Goal: Communication & Community: Participate in discussion

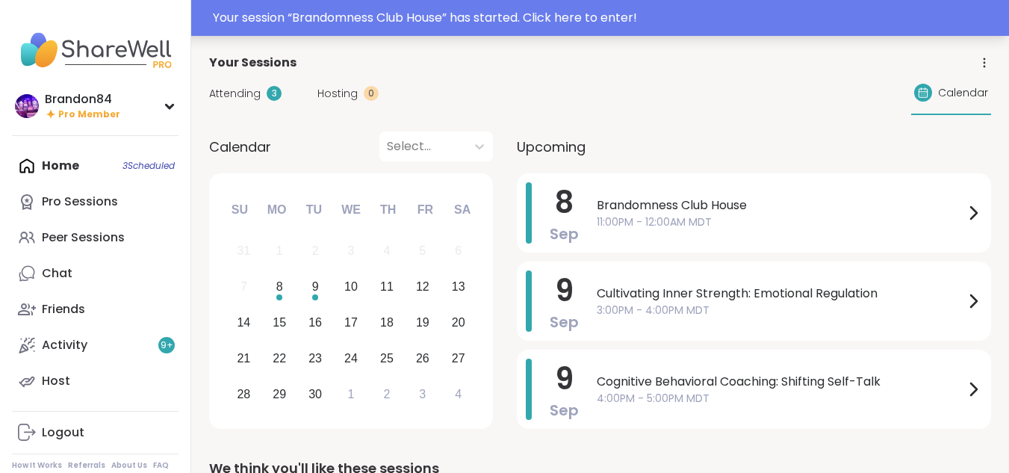
click at [667, 16] on div "Your session “ Brandomness Club House ” has started. Click here to enter!" at bounding box center [606, 18] width 787 height 18
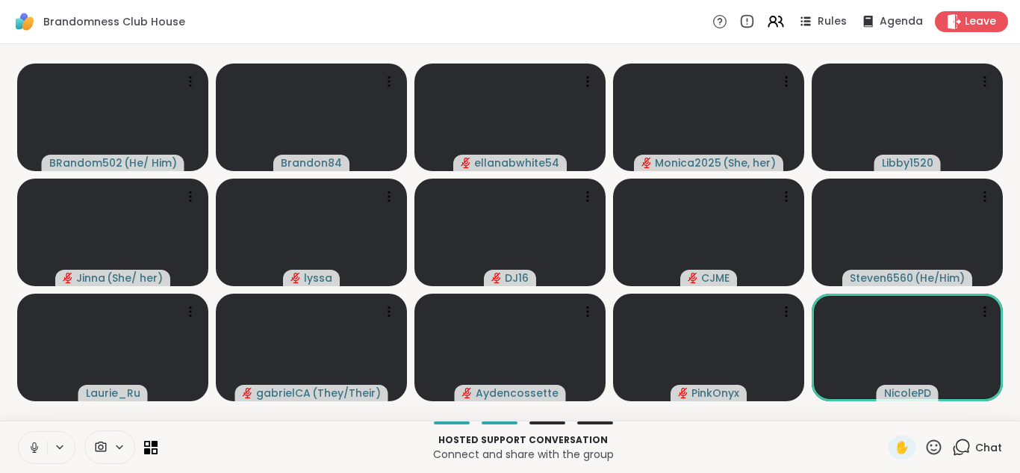
click at [28, 447] on icon at bounding box center [34, 447] width 13 height 13
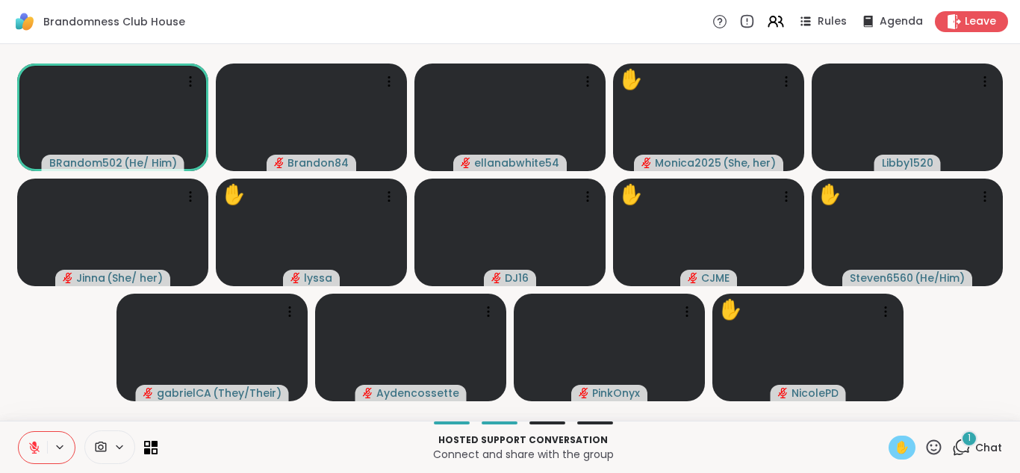
click at [895, 445] on span "✋" at bounding box center [902, 447] width 15 height 18
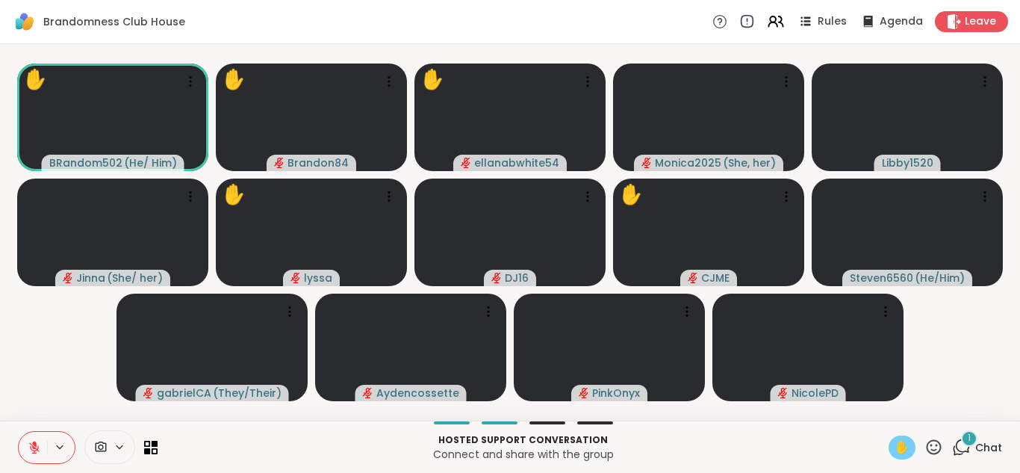
click at [895, 445] on span "✋" at bounding box center [902, 447] width 15 height 18
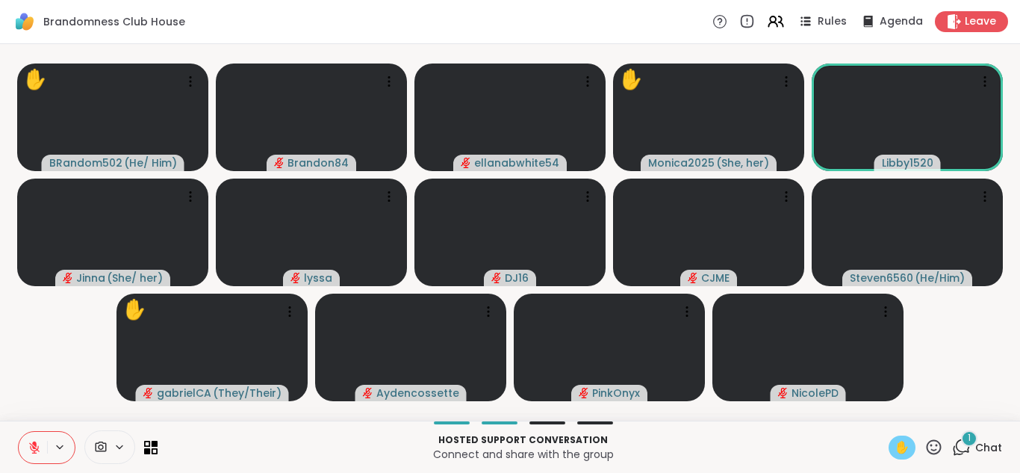
click at [895, 445] on span "✋" at bounding box center [902, 447] width 15 height 18
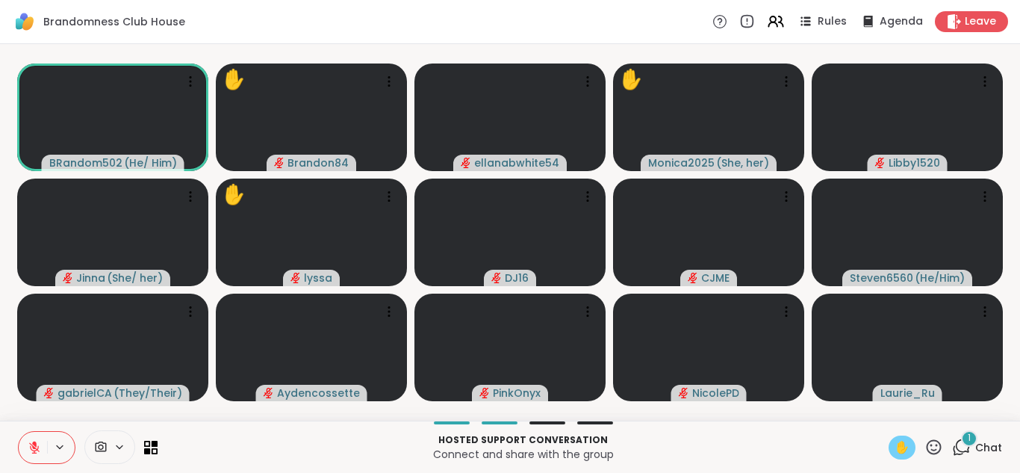
click at [895, 445] on span "✋" at bounding box center [902, 447] width 15 height 18
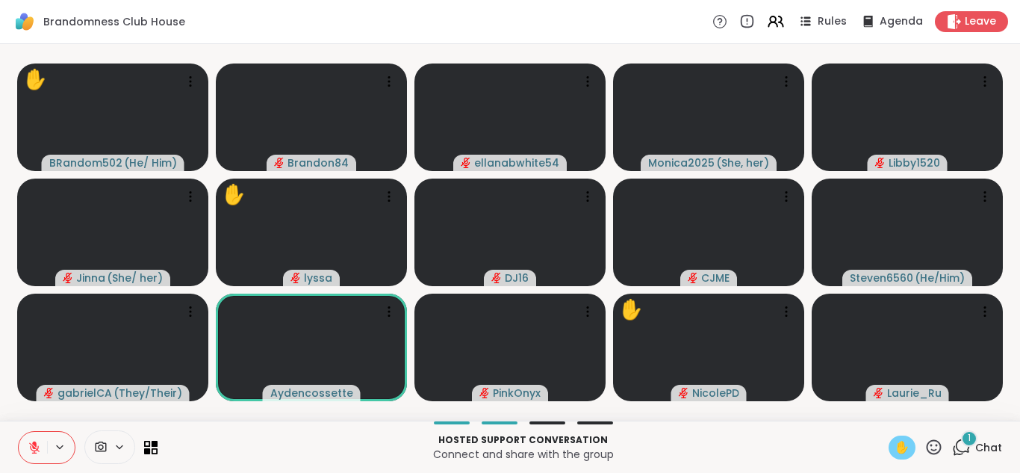
click at [895, 445] on span "✋" at bounding box center [902, 447] width 15 height 18
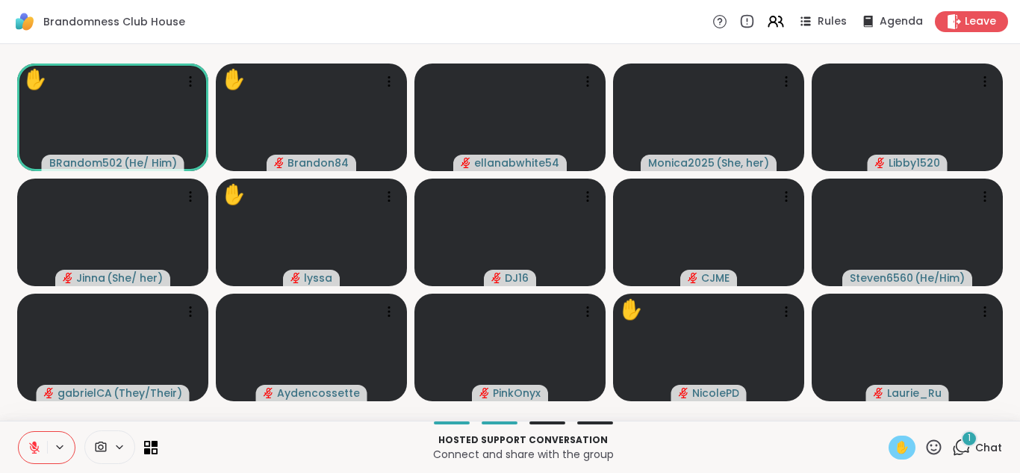
click at [895, 445] on span "✋" at bounding box center [902, 447] width 15 height 18
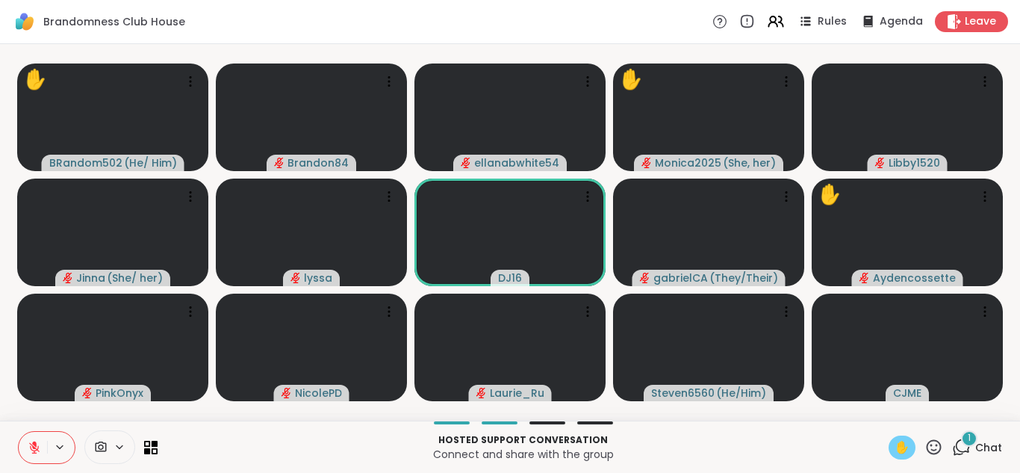
click at [895, 450] on span "✋" at bounding box center [902, 447] width 15 height 18
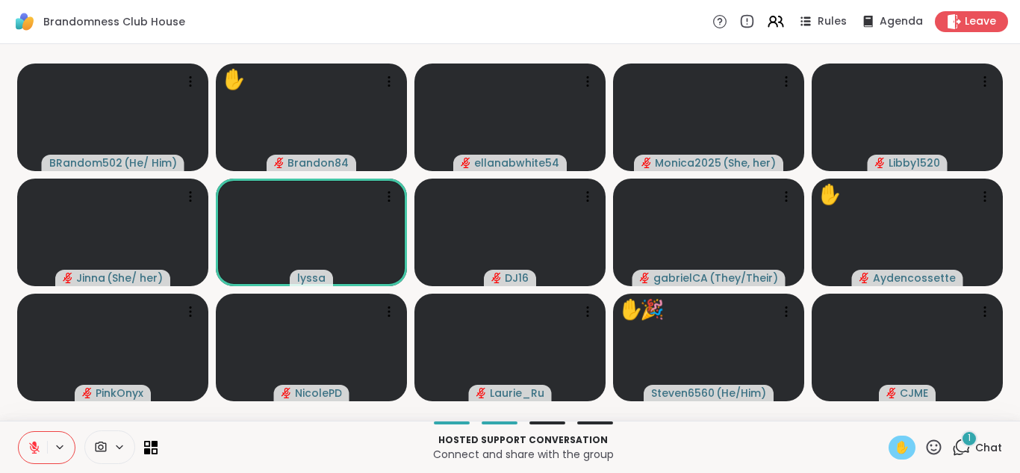
click at [895, 450] on span "✋" at bounding box center [902, 447] width 15 height 18
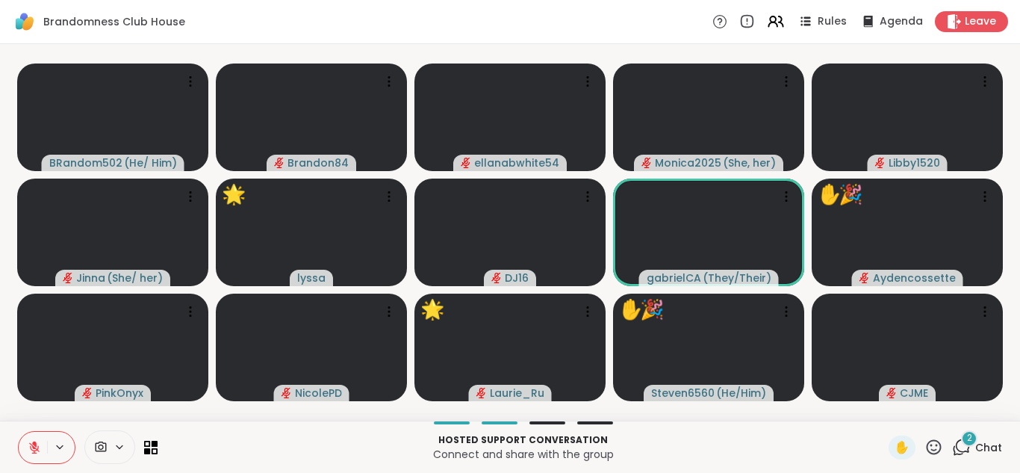
click at [925, 449] on icon at bounding box center [934, 447] width 19 height 19
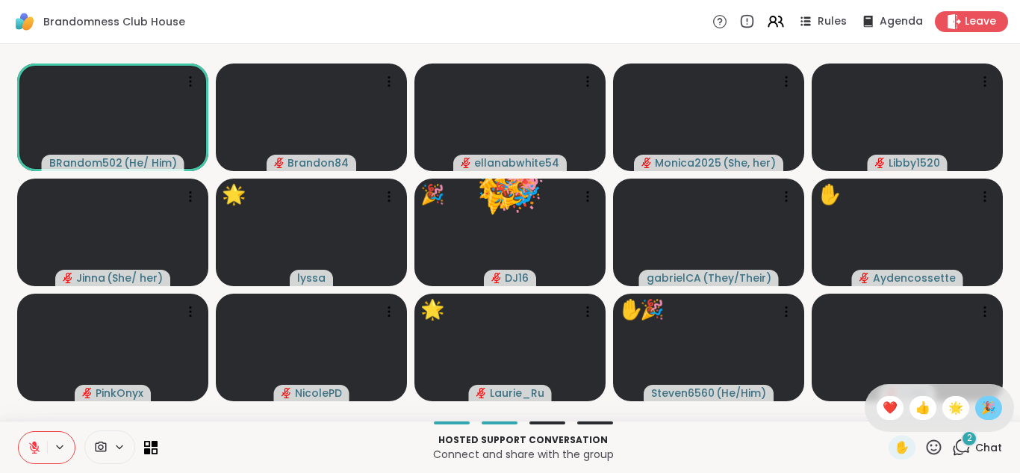
click at [981, 400] on span "🎉" at bounding box center [988, 408] width 15 height 18
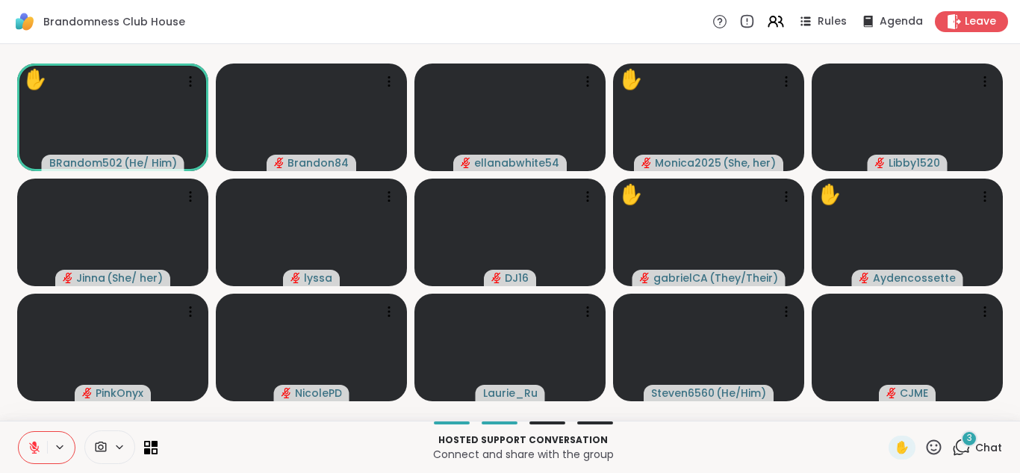
click at [927, 449] on icon at bounding box center [934, 446] width 15 height 15
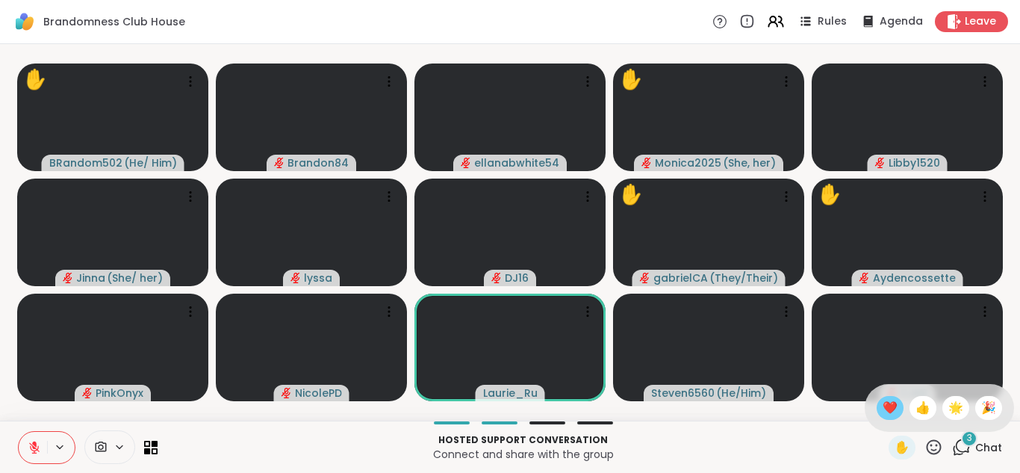
click at [883, 409] on span "❤️" at bounding box center [890, 408] width 15 height 18
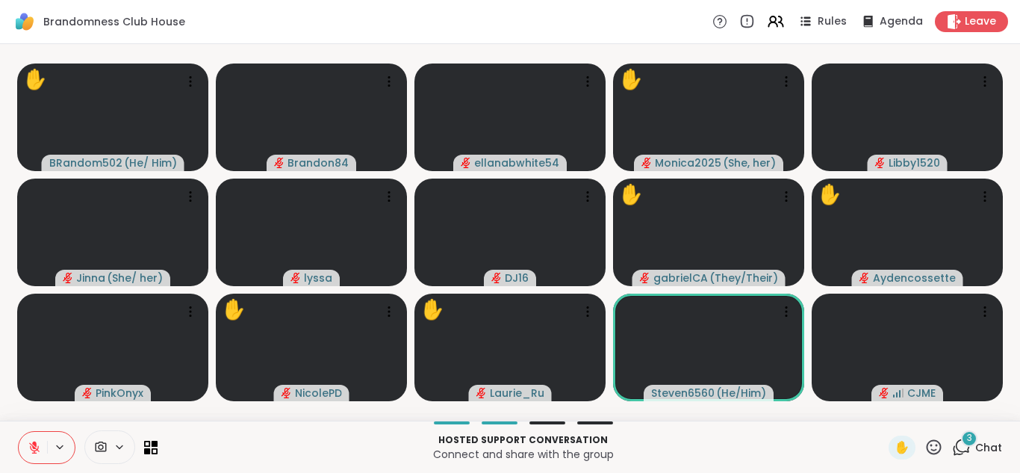
click at [952, 445] on icon at bounding box center [961, 447] width 19 height 19
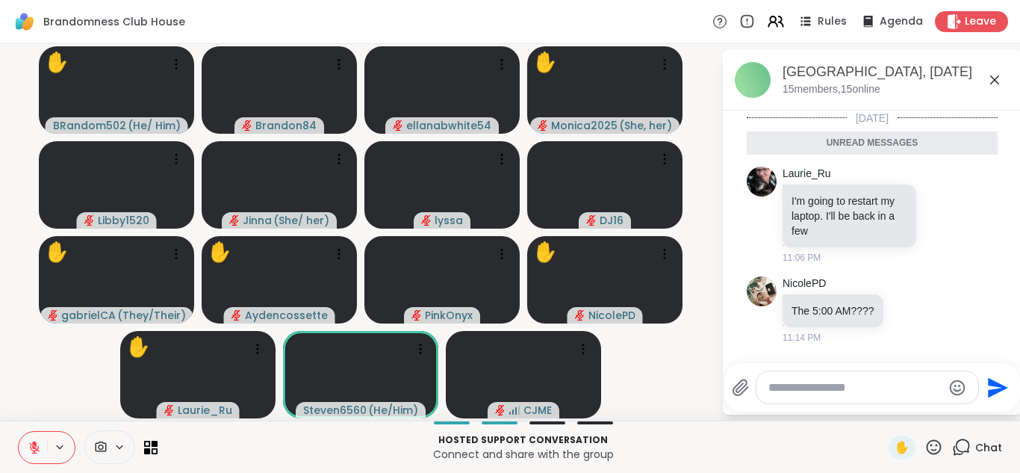
scroll to position [77, 0]
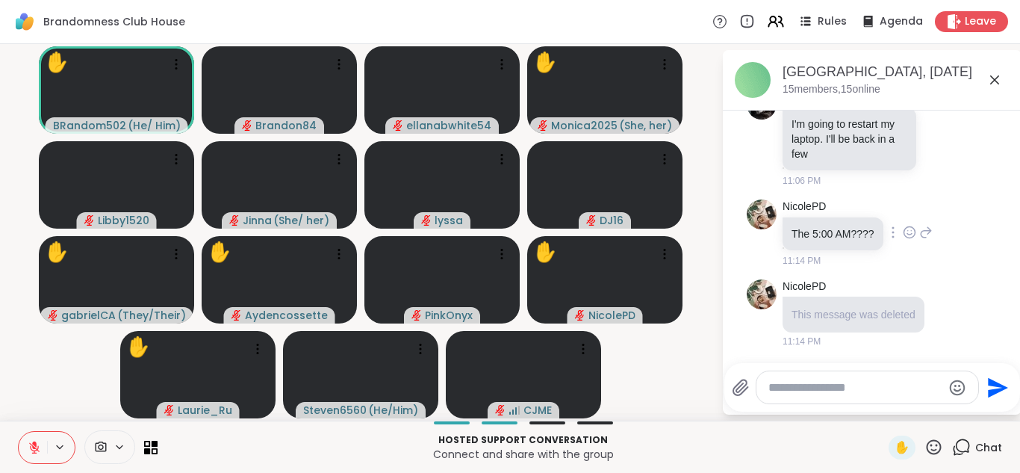
click at [904, 228] on icon at bounding box center [909, 232] width 13 height 15
click at [871, 212] on div "Select Reaction: Thumbs up" at bounding box center [876, 208] width 13 height 13
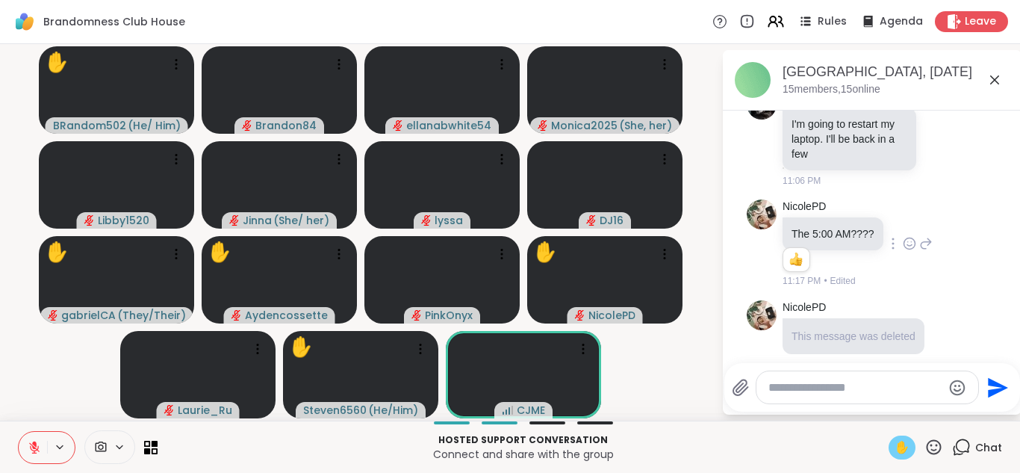
click at [895, 450] on span "✋" at bounding box center [902, 447] width 15 height 18
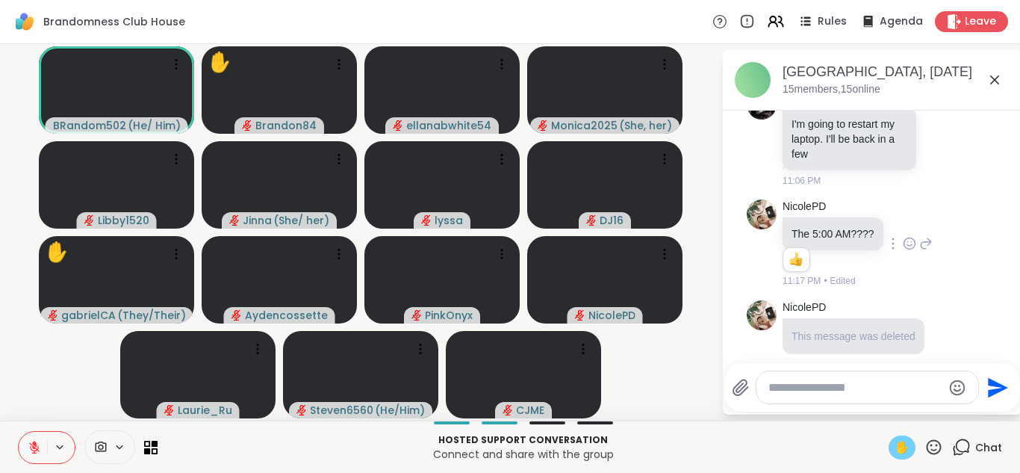
click at [895, 450] on span "✋" at bounding box center [902, 447] width 15 height 18
click at [39, 445] on icon at bounding box center [34, 447] width 13 height 13
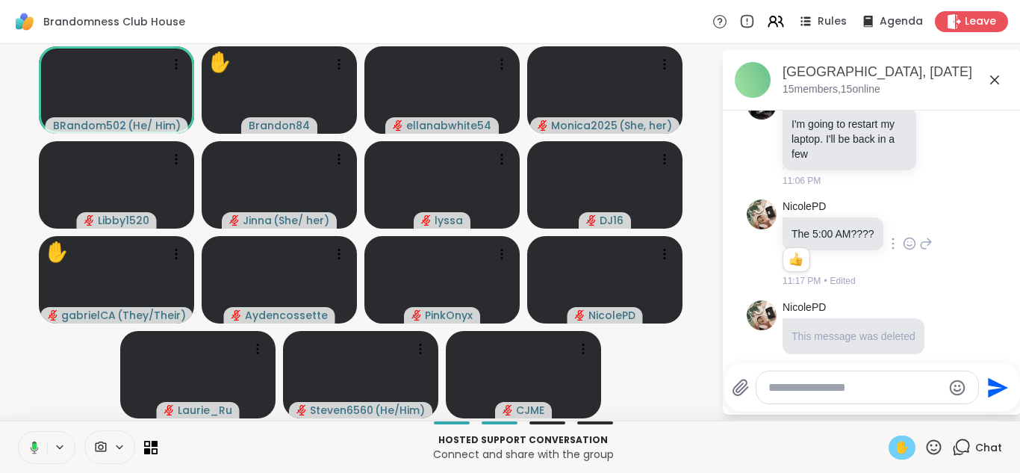
click at [895, 442] on span "✋" at bounding box center [902, 447] width 15 height 18
click at [30, 443] on icon at bounding box center [34, 447] width 13 height 13
click at [30, 443] on icon at bounding box center [34, 447] width 10 height 10
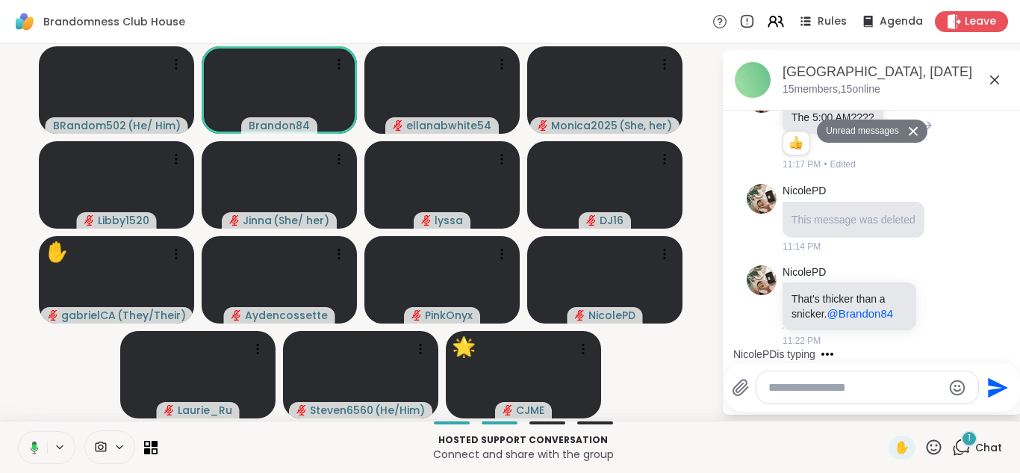
scroll to position [173, 0]
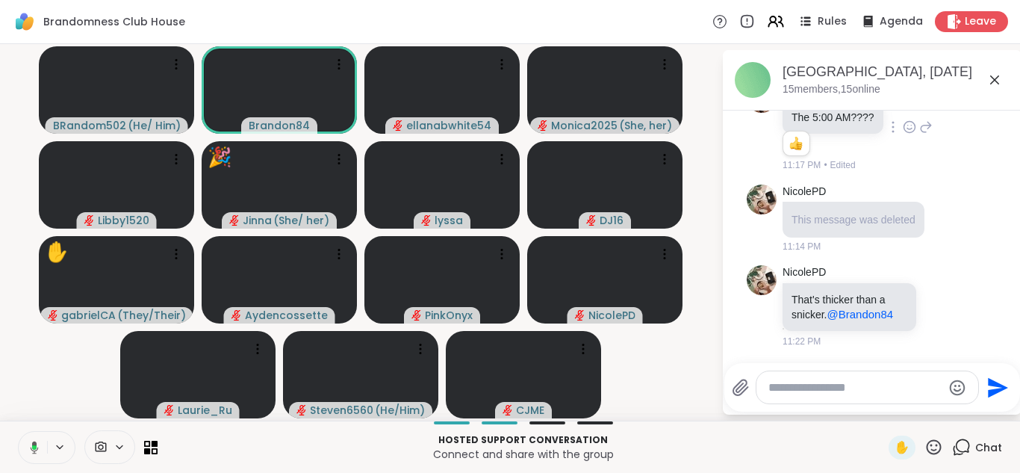
click at [30, 443] on icon at bounding box center [31, 447] width 13 height 13
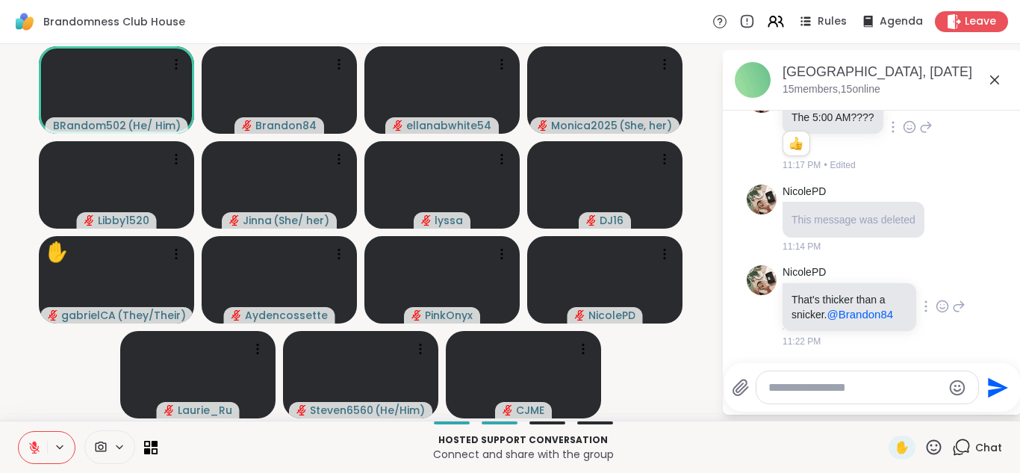
click at [936, 299] on icon at bounding box center [942, 306] width 13 height 15
click at [936, 275] on span "Select Reaction: Heart" at bounding box center [942, 282] width 13 height 15
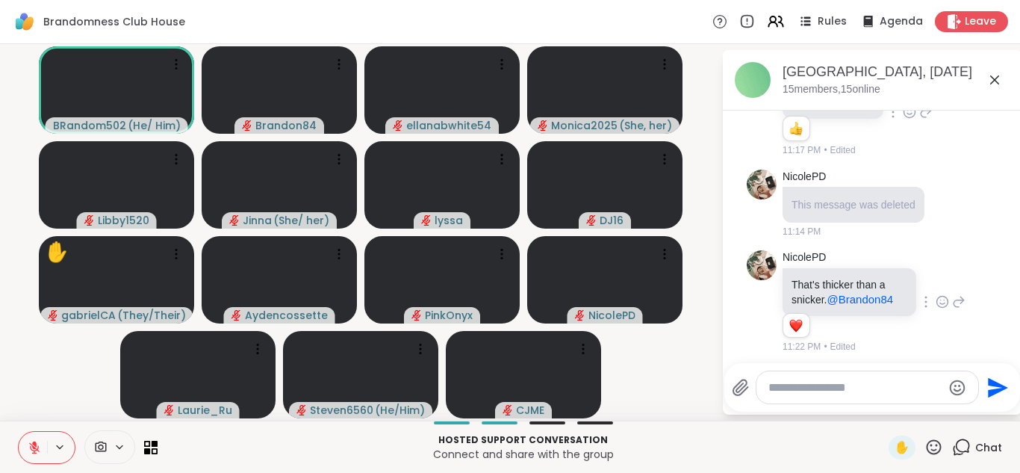
scroll to position [194, 0]
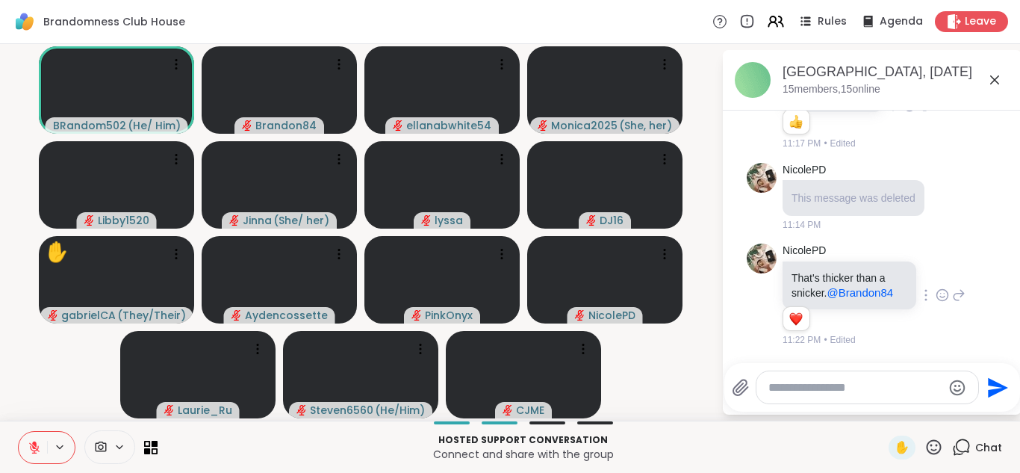
click at [786, 384] on textarea "Type your message" at bounding box center [855, 387] width 174 height 15
type textarea "**********"
click at [1004, 388] on icon "Send" at bounding box center [1000, 387] width 20 height 20
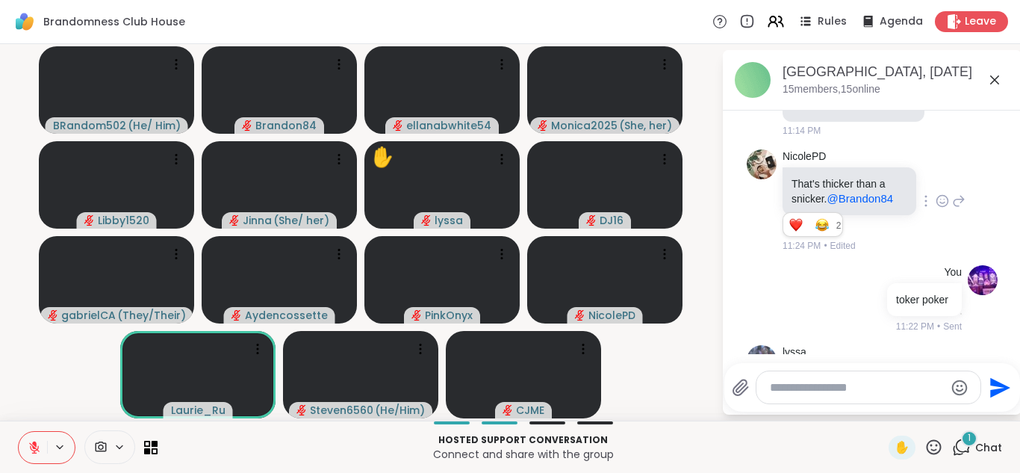
scroll to position [634, 0]
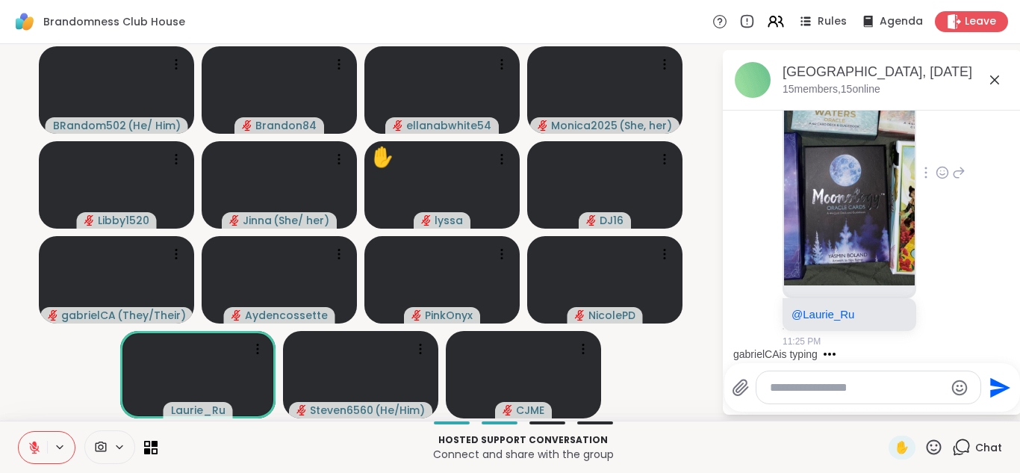
click at [863, 241] on img at bounding box center [849, 152] width 131 height 267
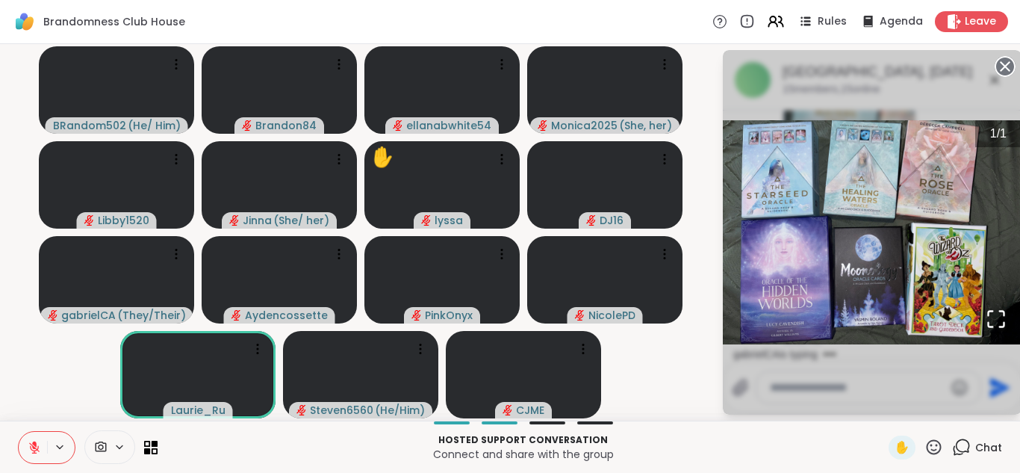
click at [1004, 69] on circle at bounding box center [1005, 67] width 18 height 18
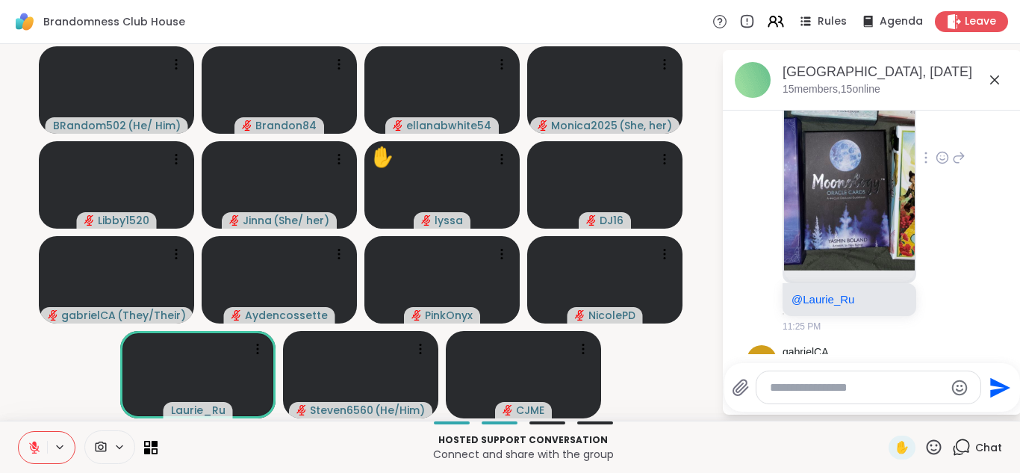
scroll to position [758, 0]
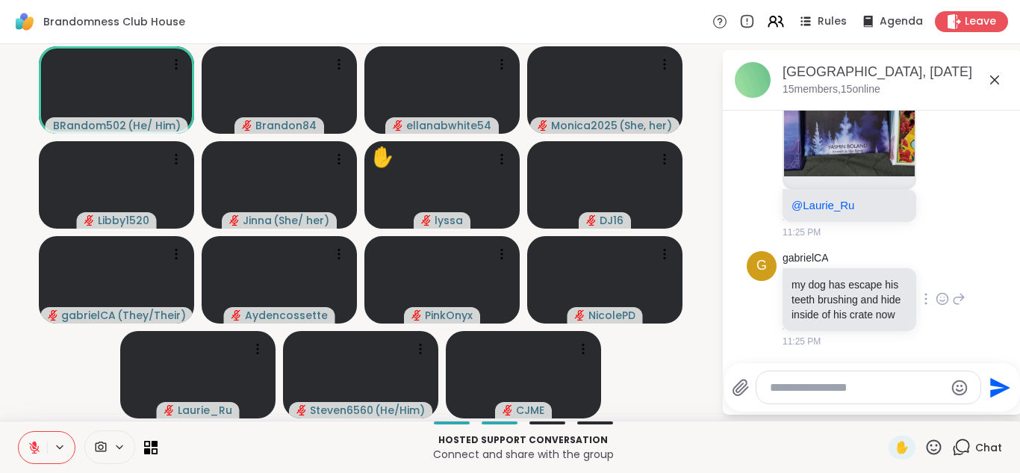
click at [945, 297] on icon at bounding box center [945, 297] width 0 height 0
click at [870, 268] on div "Select Reaction: Joy" at bounding box center [876, 274] width 13 height 13
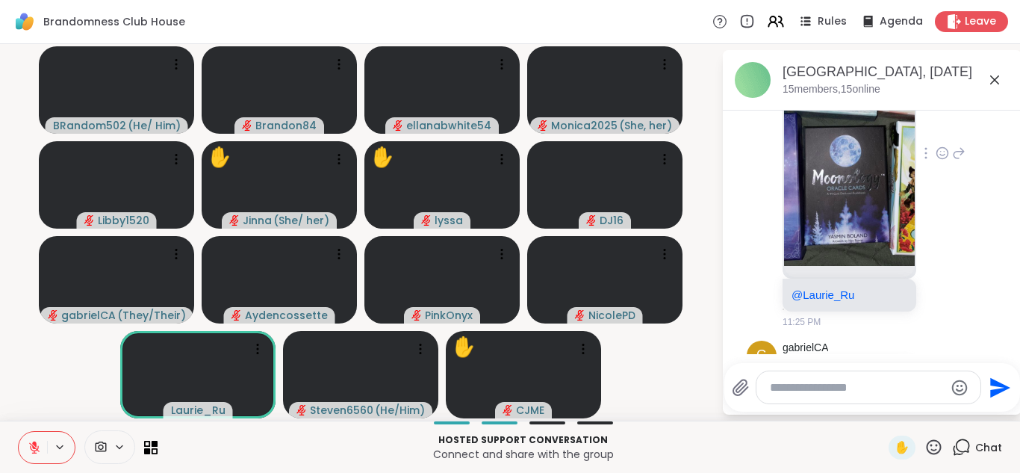
scroll to position [589, 0]
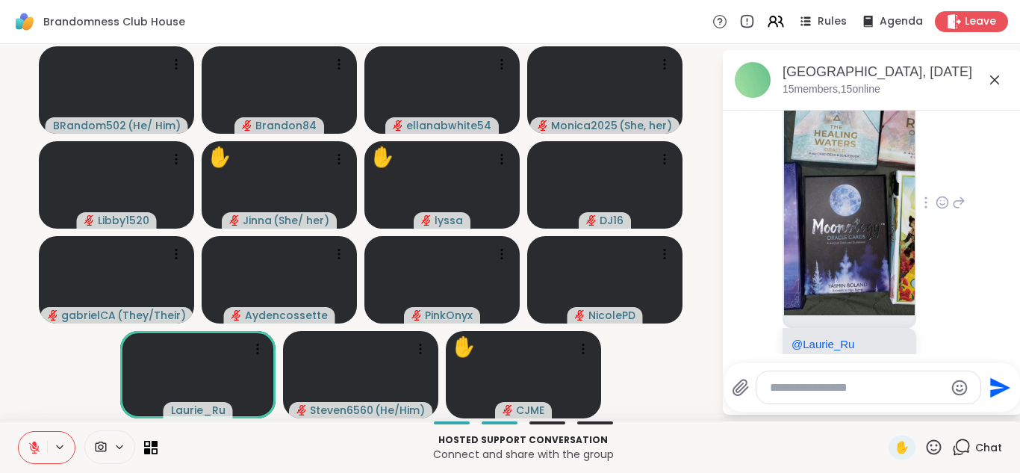
drag, startPoint x: 998, startPoint y: 278, endPoint x: 1001, endPoint y: 266, distance: 12.3
click at [1001, 266] on div "Today Laurie_Ru I'm going to restart my laptop. I'll be back in a few 11:06 PM …" at bounding box center [872, 232] width 299 height 243
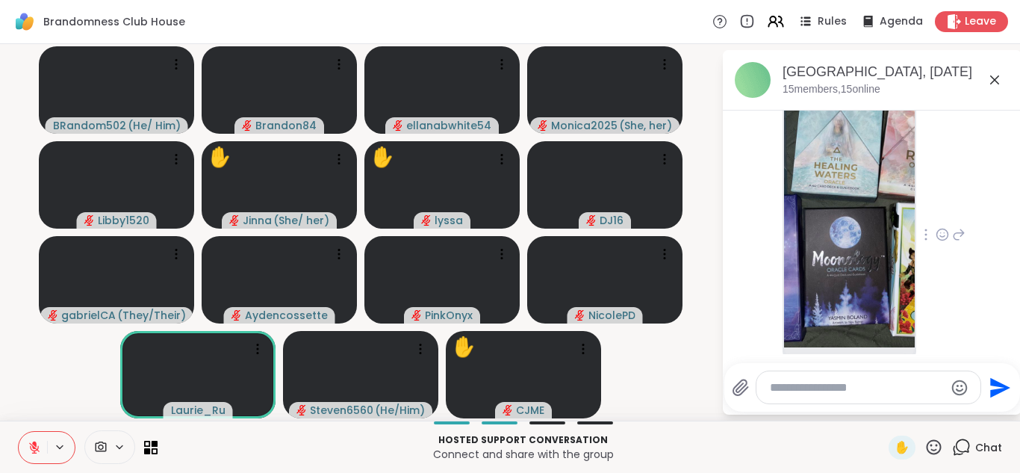
click at [937, 240] on icon at bounding box center [942, 234] width 11 height 11
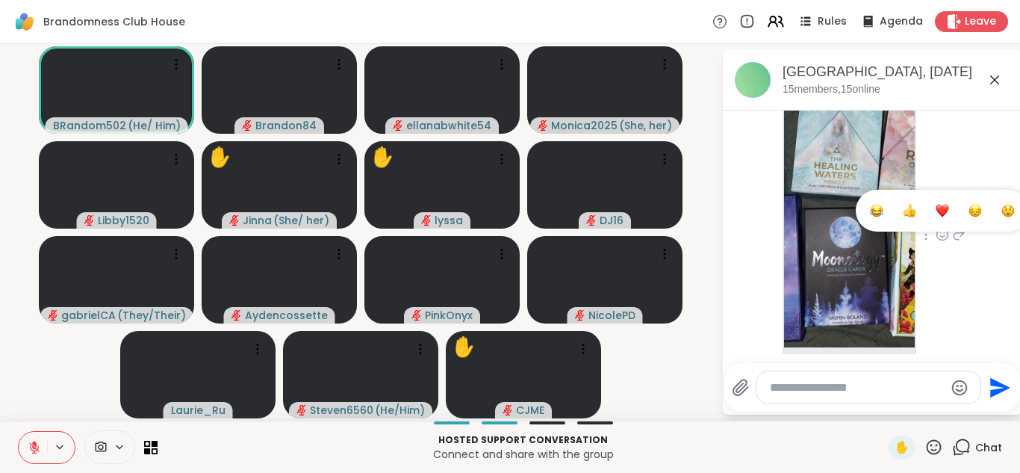
click at [936, 217] on div "Select Reaction: Heart" at bounding box center [942, 210] width 13 height 13
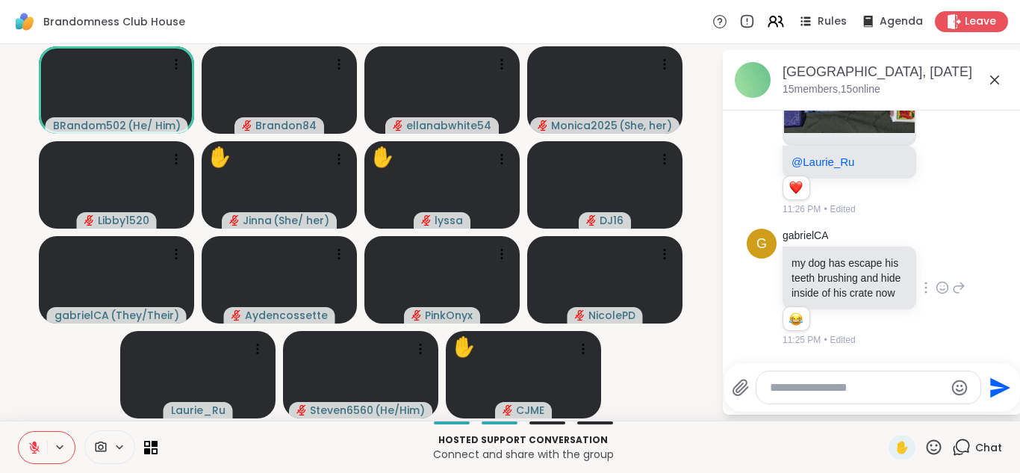
scroll to position [801, 0]
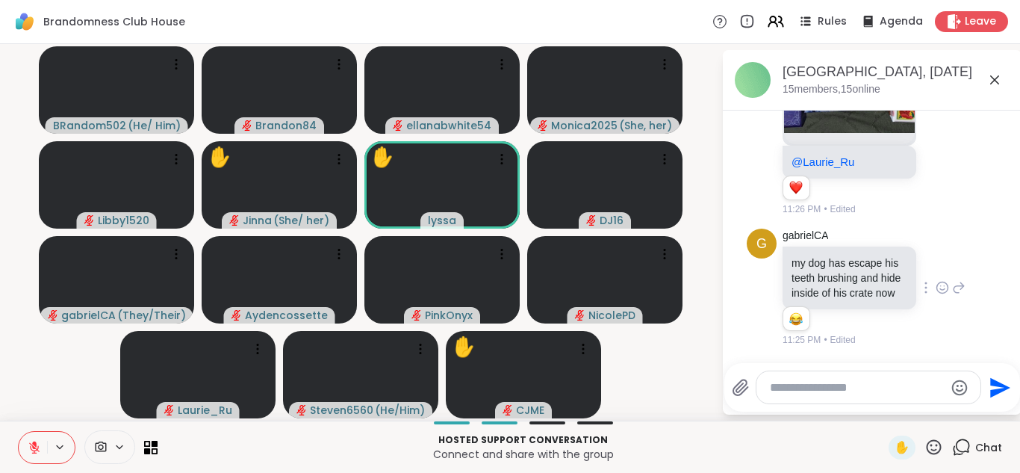
click at [925, 448] on icon at bounding box center [934, 447] width 19 height 19
click at [883, 410] on span "❤️" at bounding box center [890, 408] width 15 height 18
click at [928, 447] on icon at bounding box center [934, 447] width 19 height 19
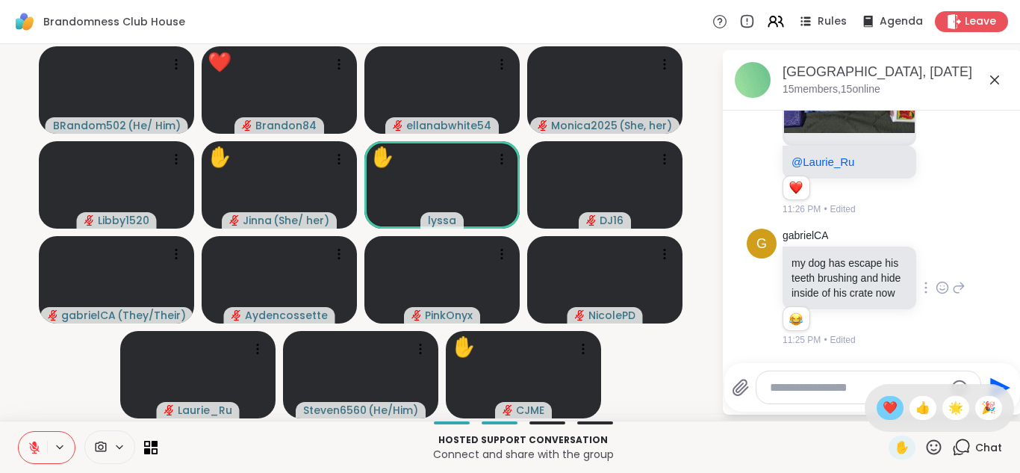
click at [883, 415] on span "❤️" at bounding box center [890, 408] width 15 height 18
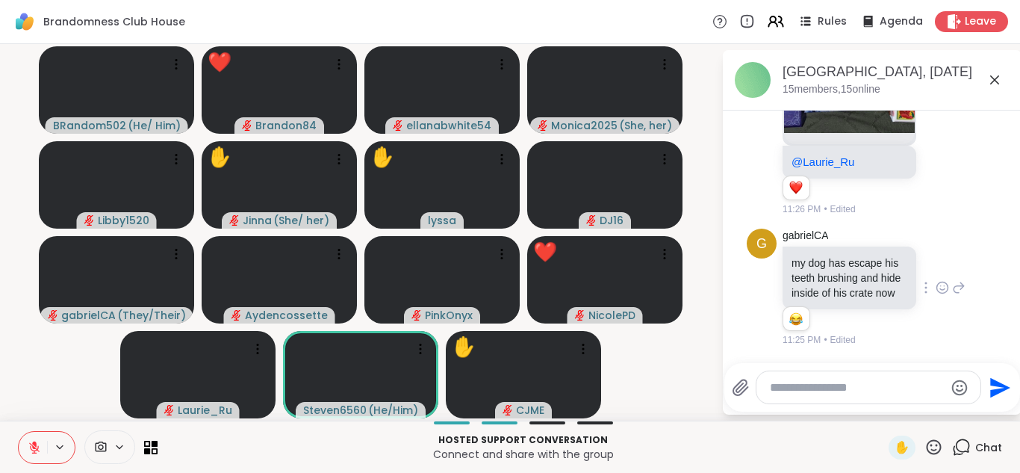
click at [927, 443] on icon at bounding box center [934, 446] width 15 height 15
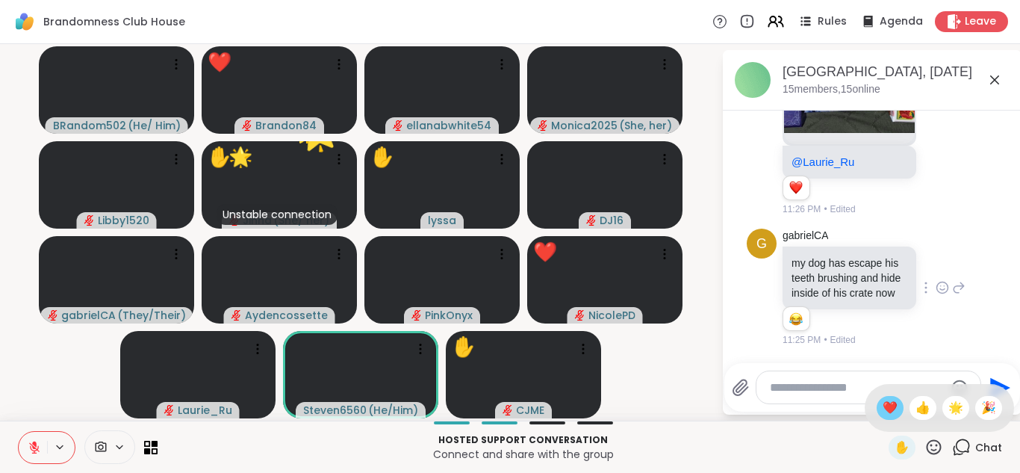
click at [883, 406] on span "❤️" at bounding box center [890, 408] width 15 height 18
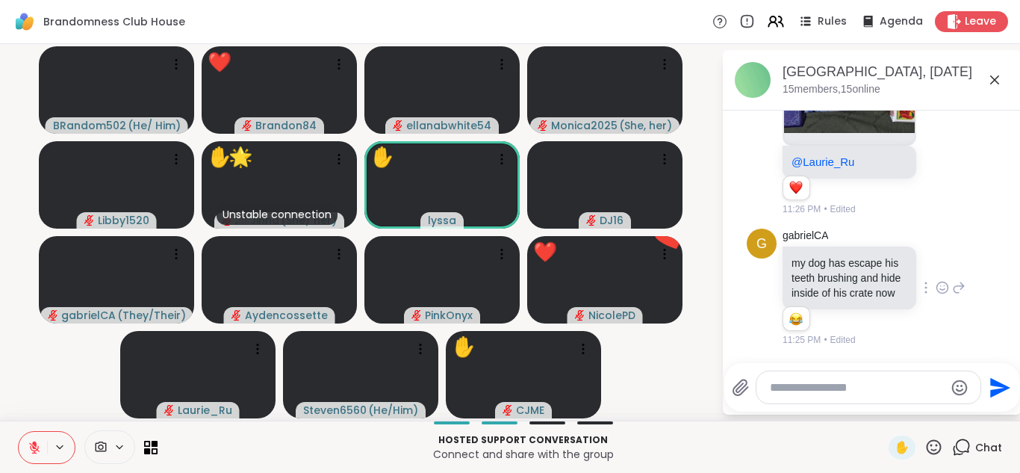
click at [925, 446] on icon at bounding box center [934, 447] width 19 height 19
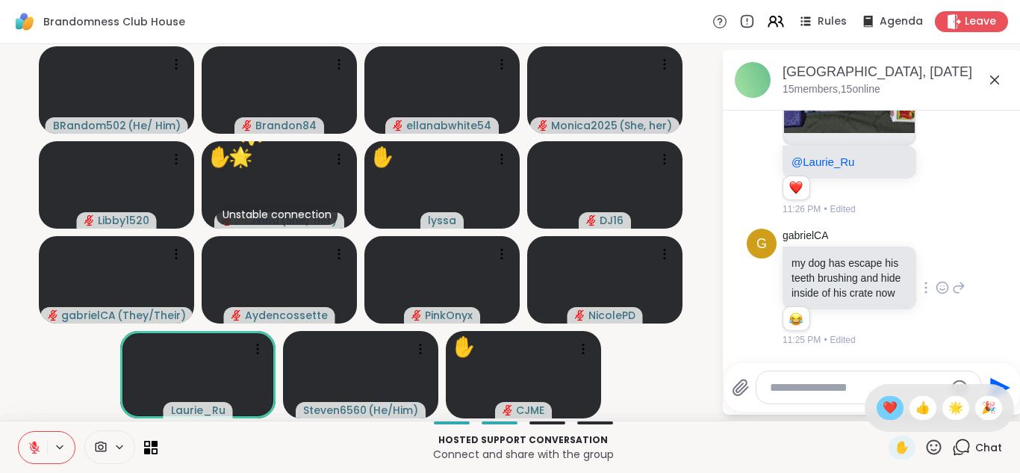
click at [883, 406] on span "❤️" at bounding box center [890, 408] width 15 height 18
click at [925, 444] on icon at bounding box center [934, 447] width 19 height 19
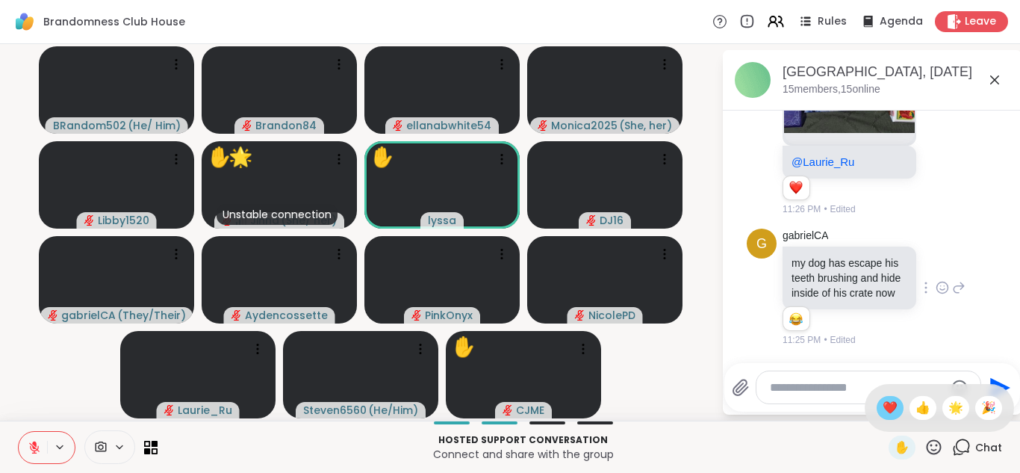
click at [883, 408] on span "❤️" at bounding box center [890, 408] width 15 height 18
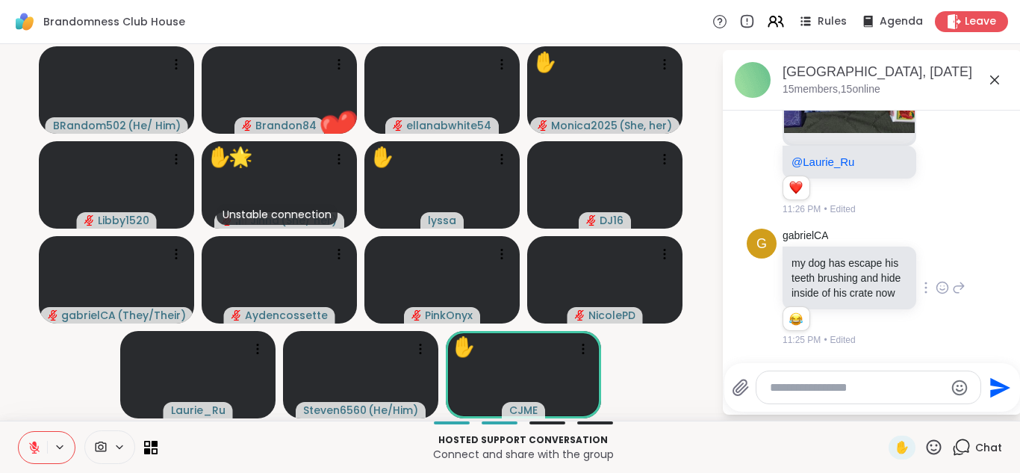
click at [925, 439] on icon at bounding box center [934, 447] width 19 height 19
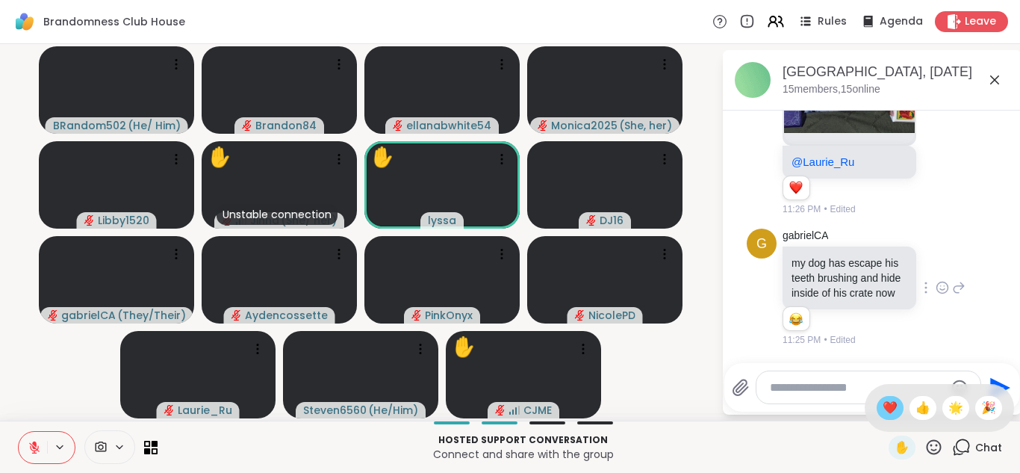
click at [883, 409] on span "❤️" at bounding box center [890, 408] width 15 height 18
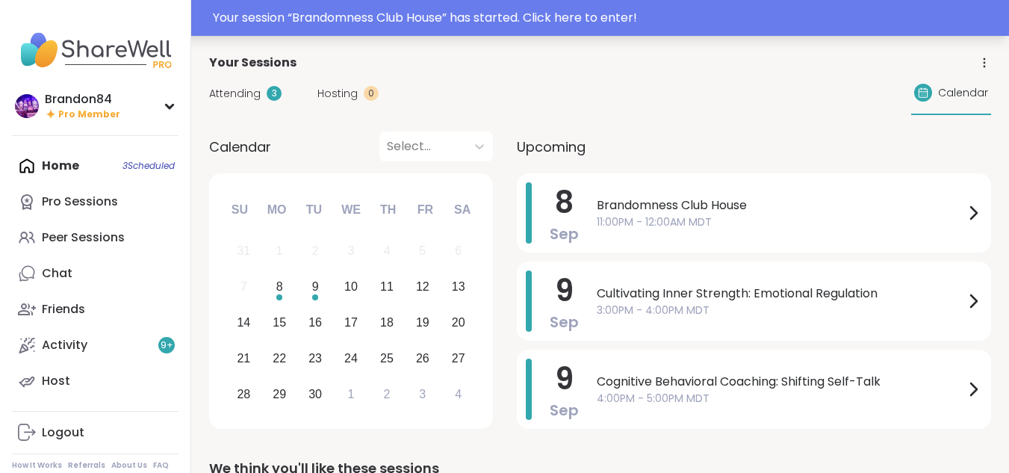
click at [381, 19] on div "Your session “ Brandomness Club House ” has started. Click here to enter!" at bounding box center [606, 18] width 787 height 18
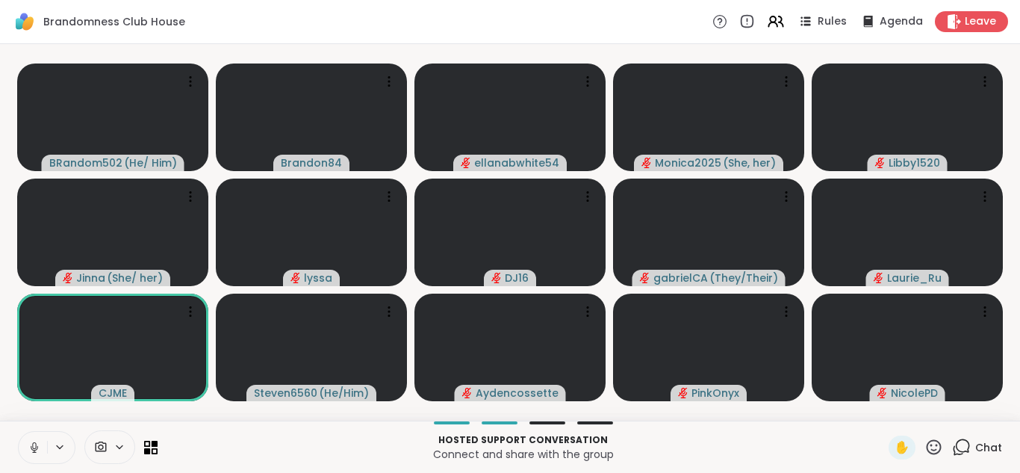
click at [28, 444] on icon at bounding box center [34, 447] width 13 height 13
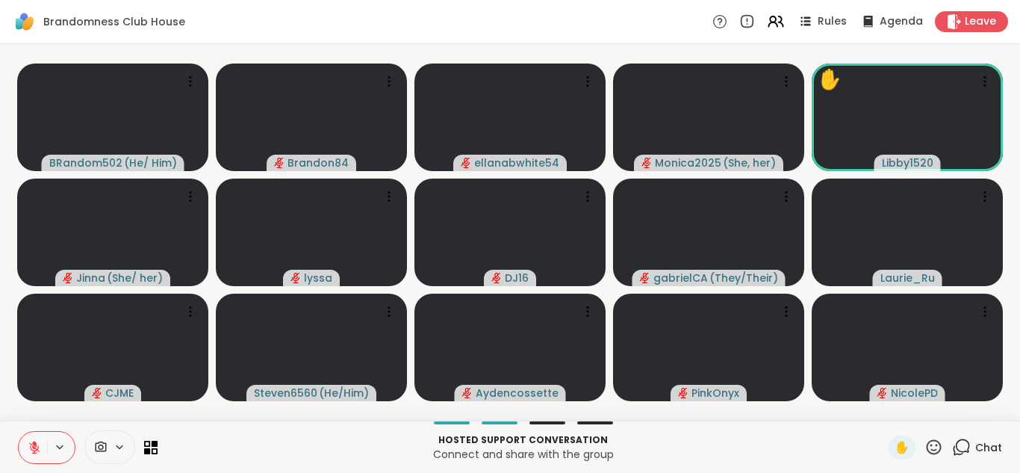
click at [925, 447] on icon at bounding box center [934, 447] width 19 height 19
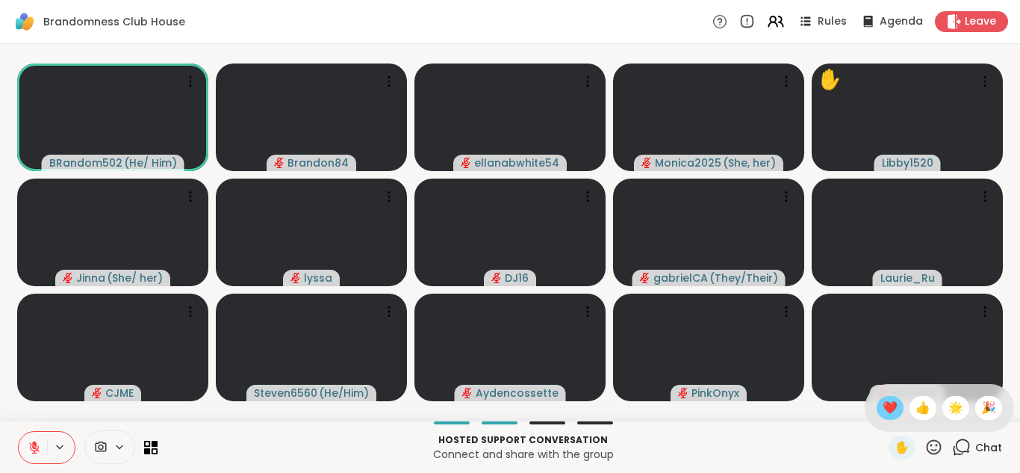
click at [883, 401] on span "❤️" at bounding box center [890, 408] width 15 height 18
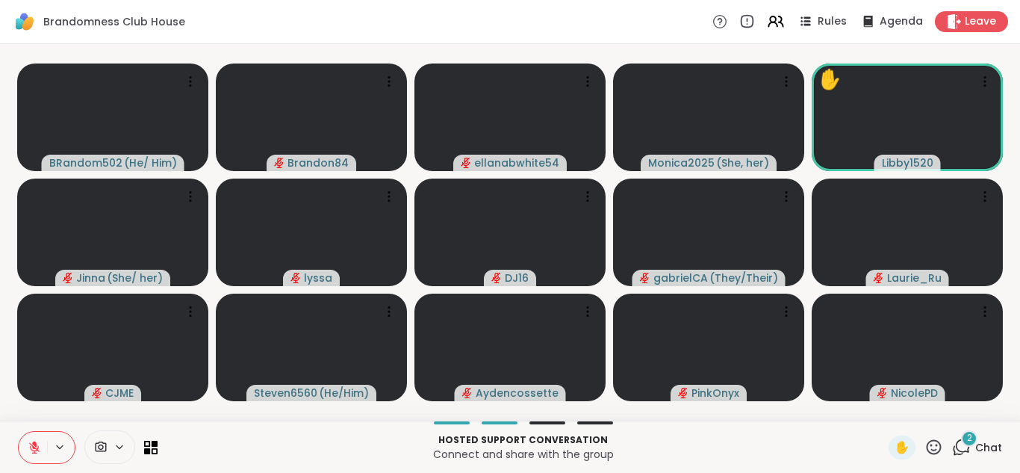
click at [952, 444] on icon at bounding box center [961, 447] width 19 height 19
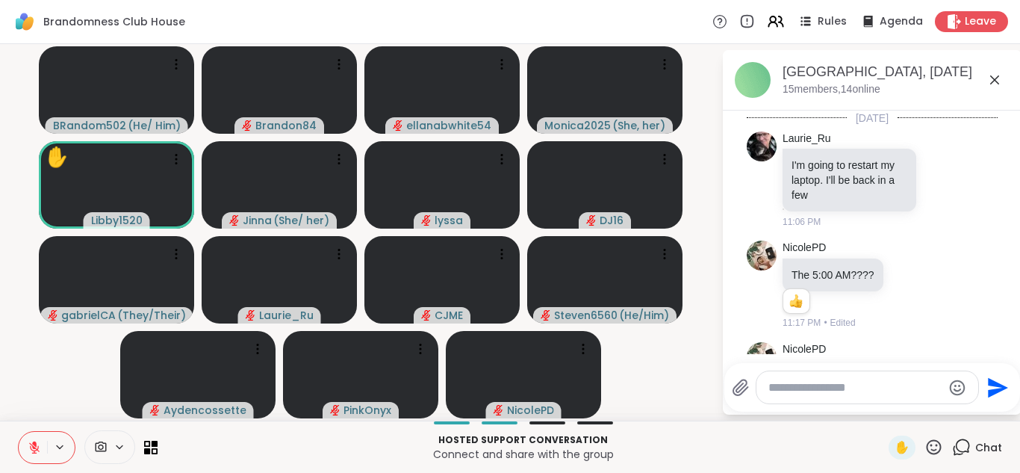
scroll to position [1092, 0]
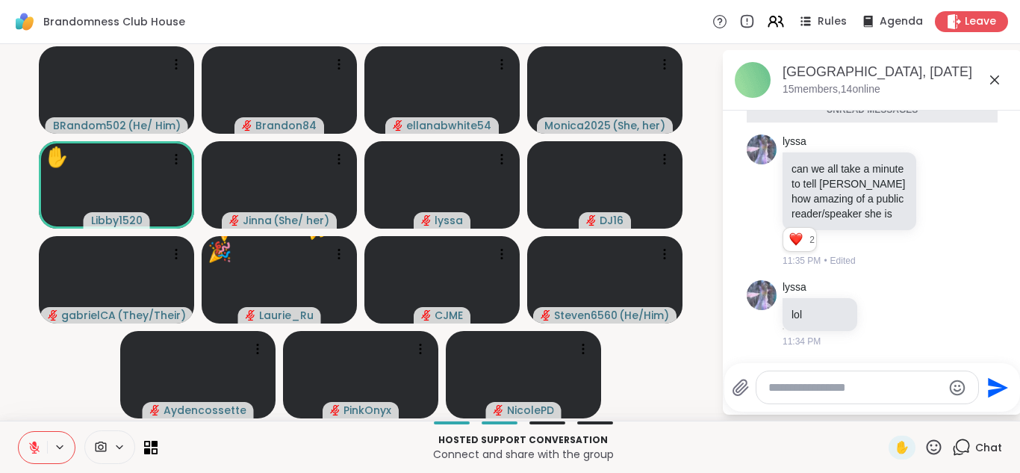
paste textarea "**********"
type textarea "**********"
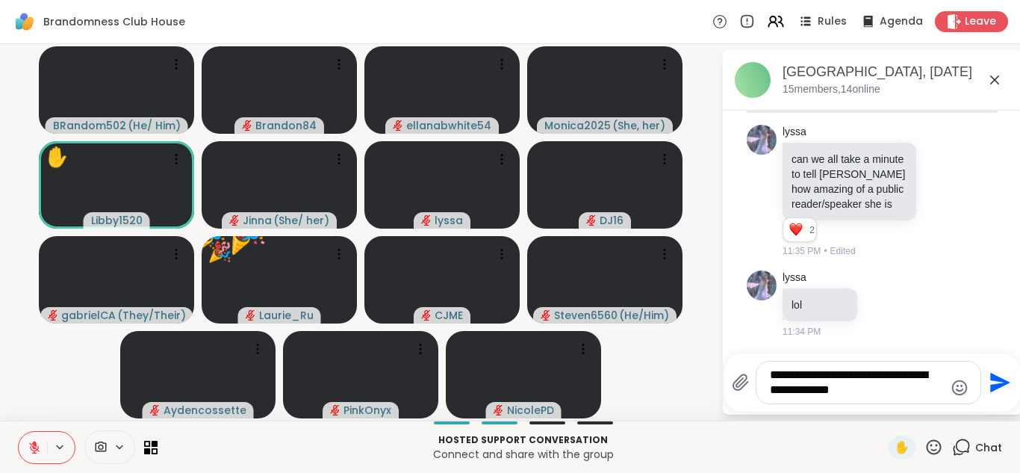
click at [995, 381] on icon "Send" at bounding box center [1000, 383] width 20 height 20
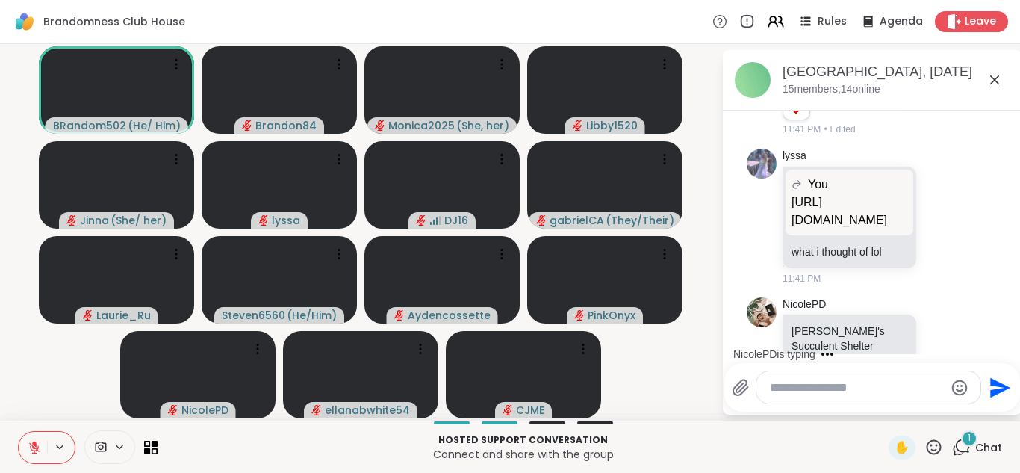
scroll to position [1800, 0]
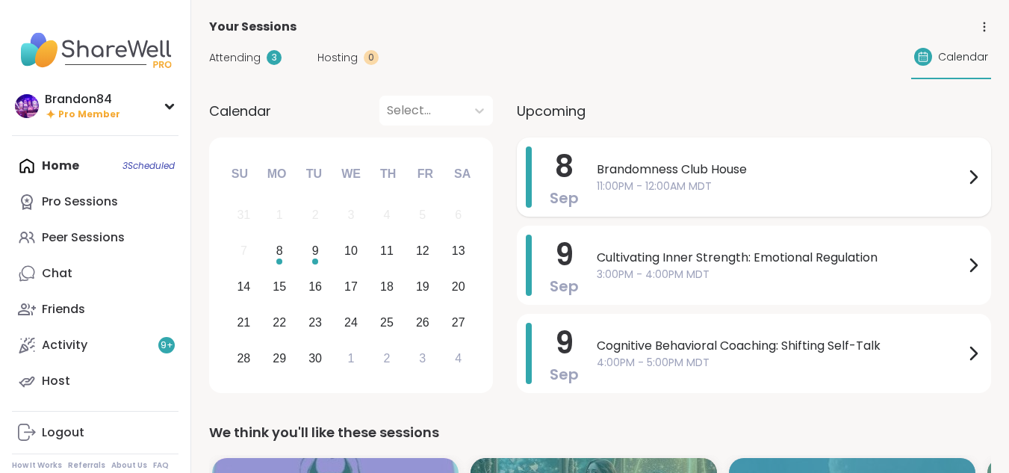
click at [661, 178] on span "11:00PM - 12:00AM MDT" at bounding box center [780, 186] width 367 height 16
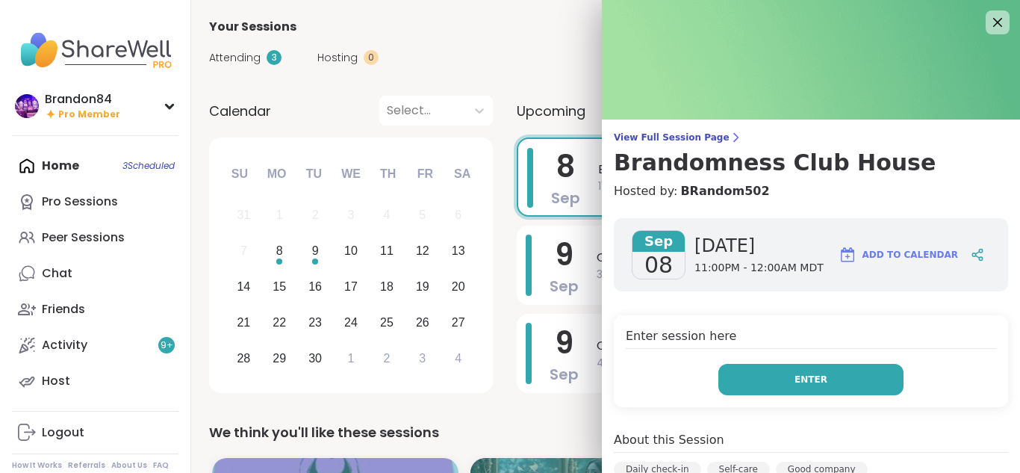
click at [800, 364] on button "Enter" at bounding box center [810, 379] width 185 height 31
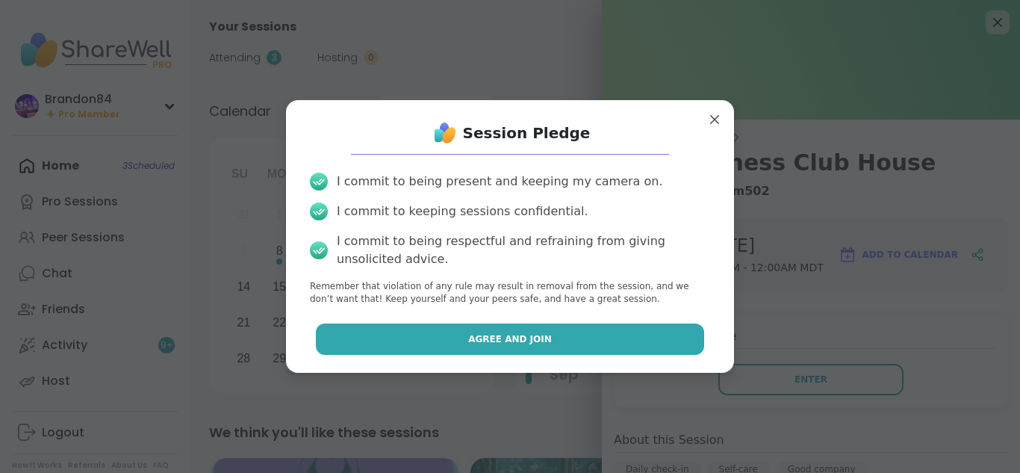
click at [571, 344] on button "Agree and Join" at bounding box center [510, 338] width 389 height 31
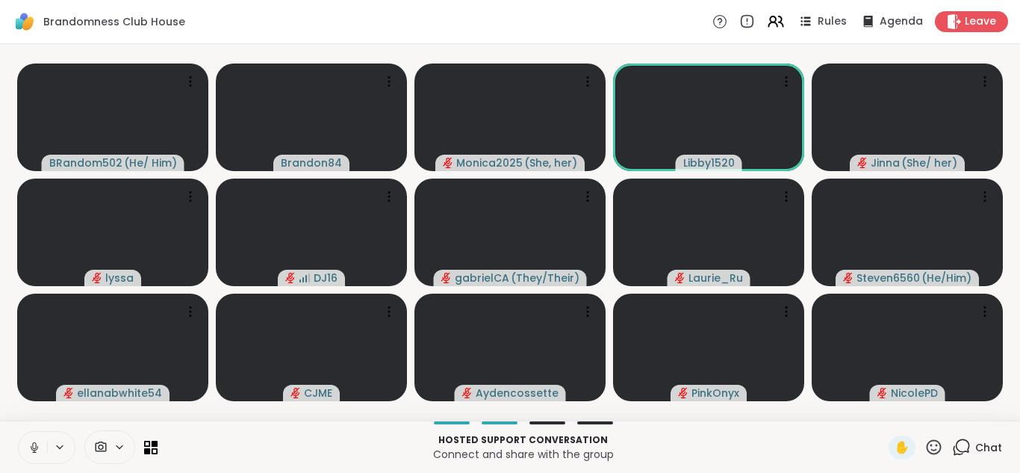
click at [25, 444] on button at bounding box center [33, 447] width 28 height 31
click at [955, 445] on icon at bounding box center [961, 447] width 19 height 19
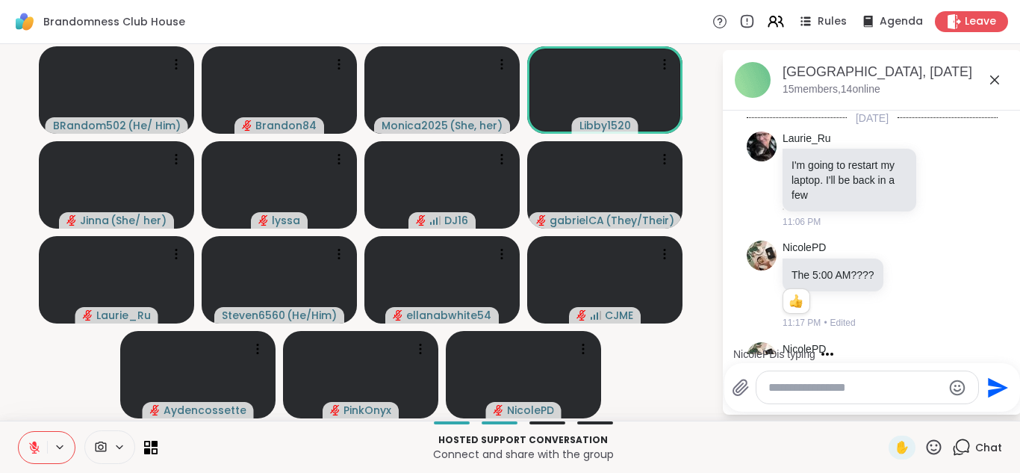
scroll to position [1807, 0]
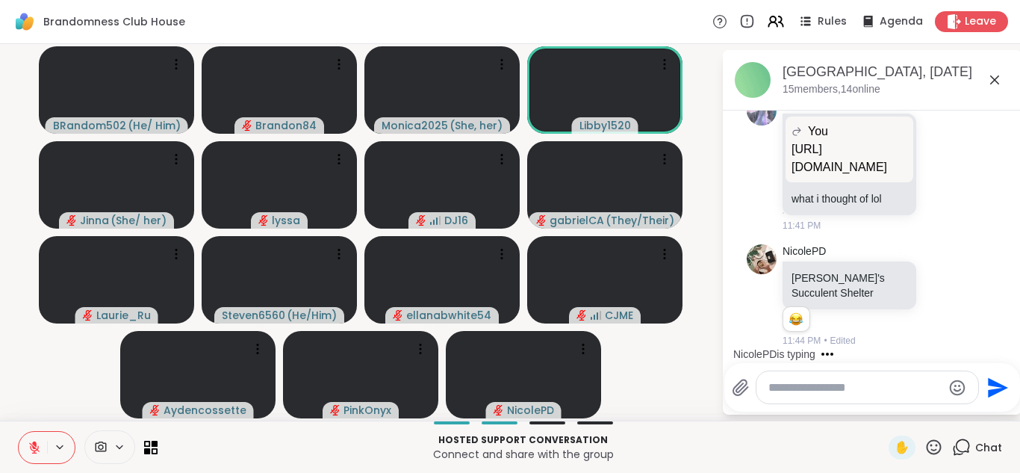
click at [809, 382] on textarea "Type your message" at bounding box center [855, 387] width 174 height 15
type textarea "**********"
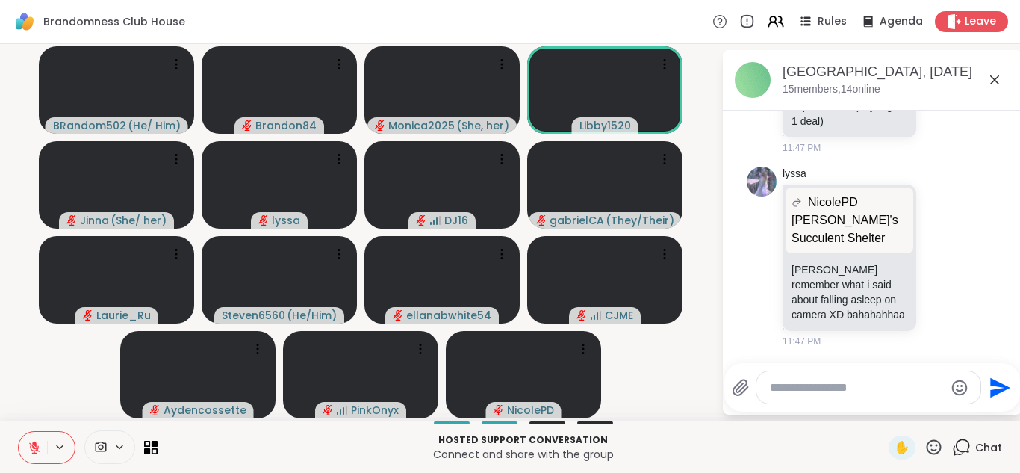
scroll to position [2290, 0]
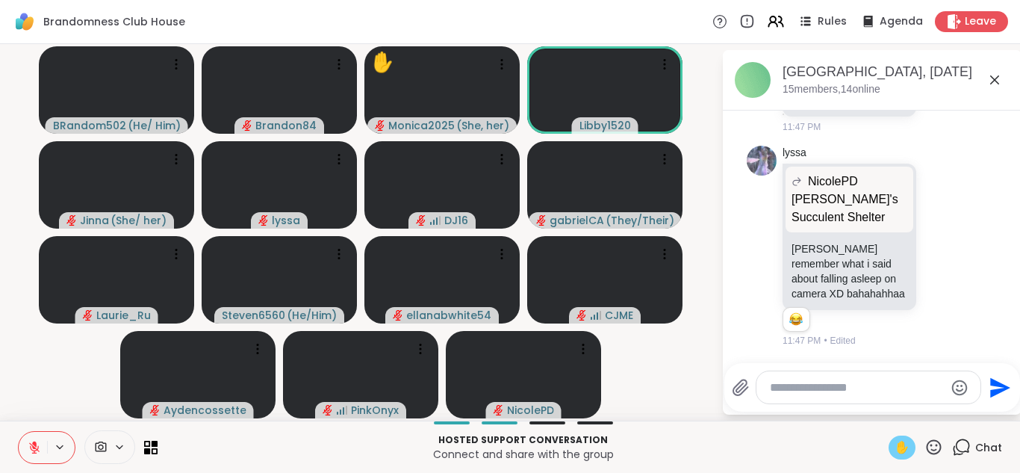
click at [895, 444] on span "✋" at bounding box center [902, 447] width 15 height 18
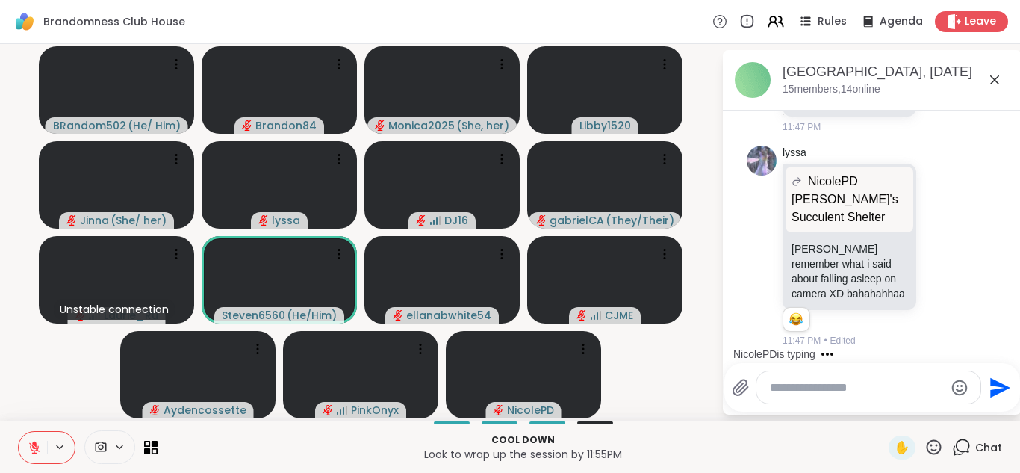
click at [842, 388] on textarea "Type your message" at bounding box center [857, 387] width 174 height 15
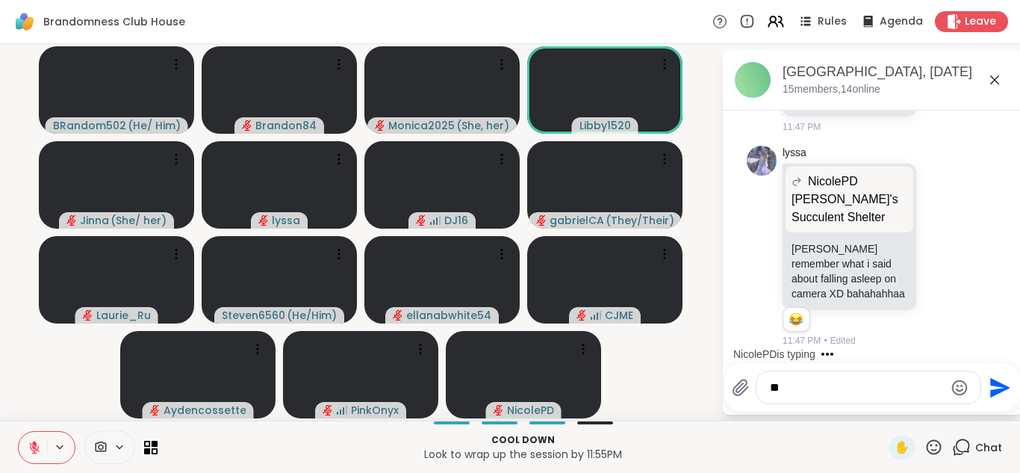
type textarea "*"
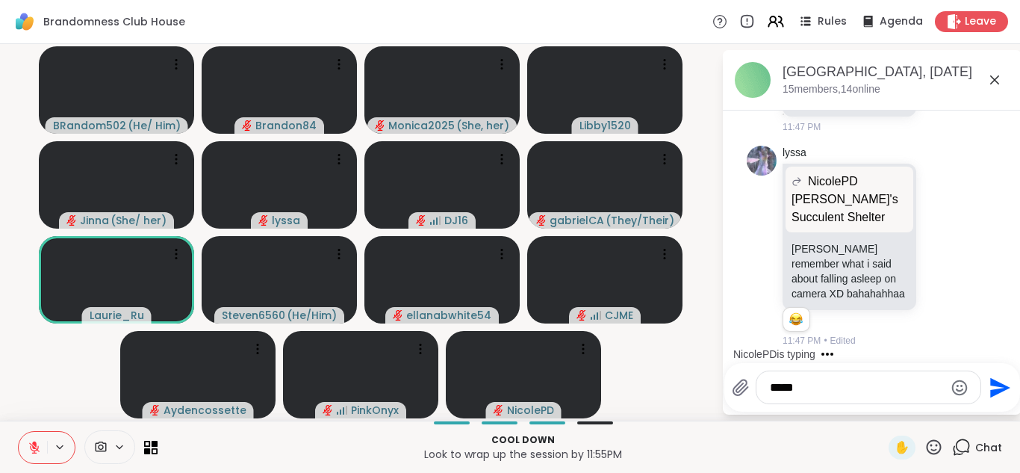
type textarea "******"
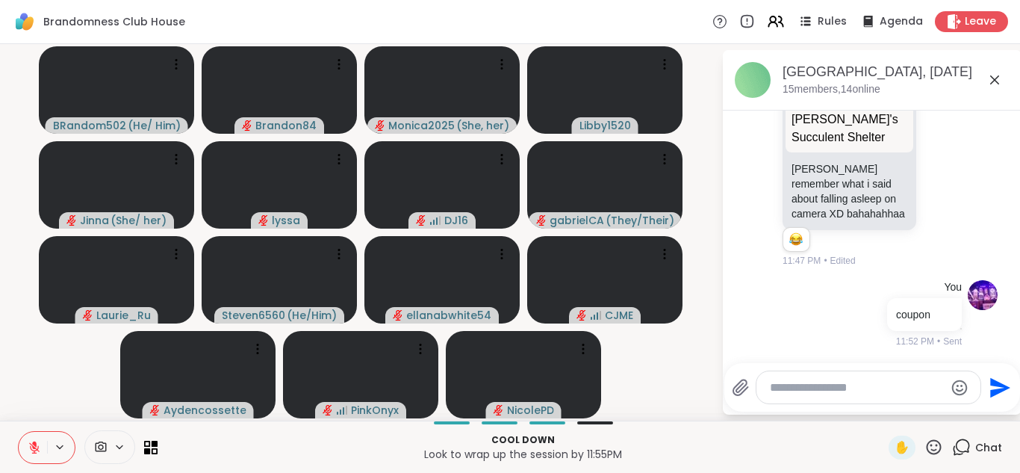
scroll to position [2370, 0]
click at [925, 443] on icon at bounding box center [934, 447] width 19 height 19
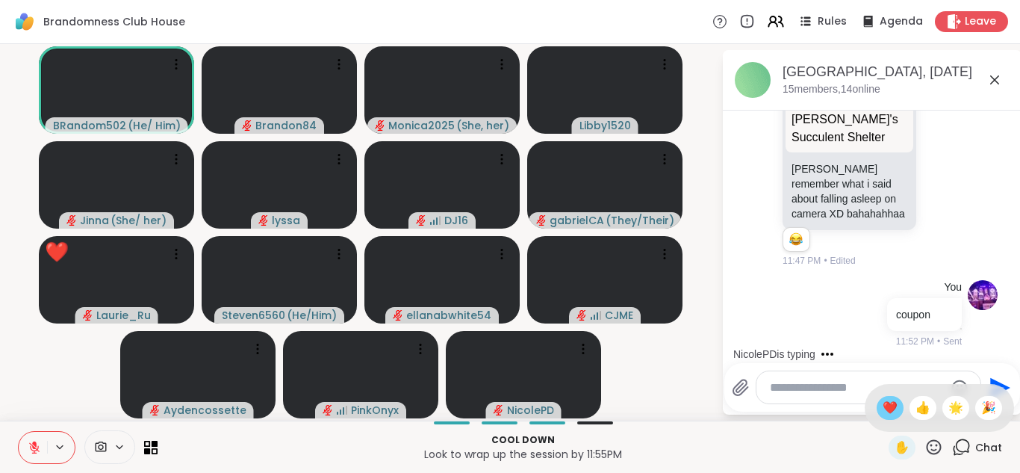
click at [883, 405] on span "❤️" at bounding box center [890, 408] width 15 height 18
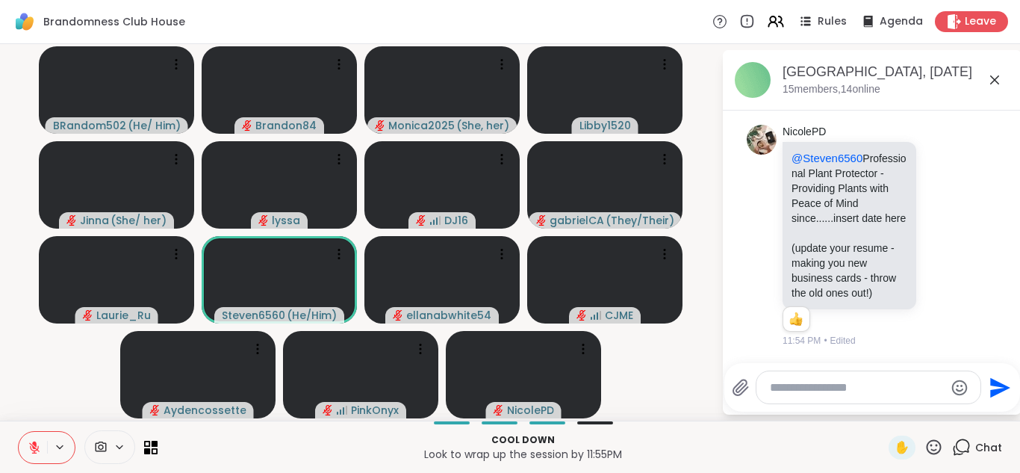
scroll to position [2635, 0]
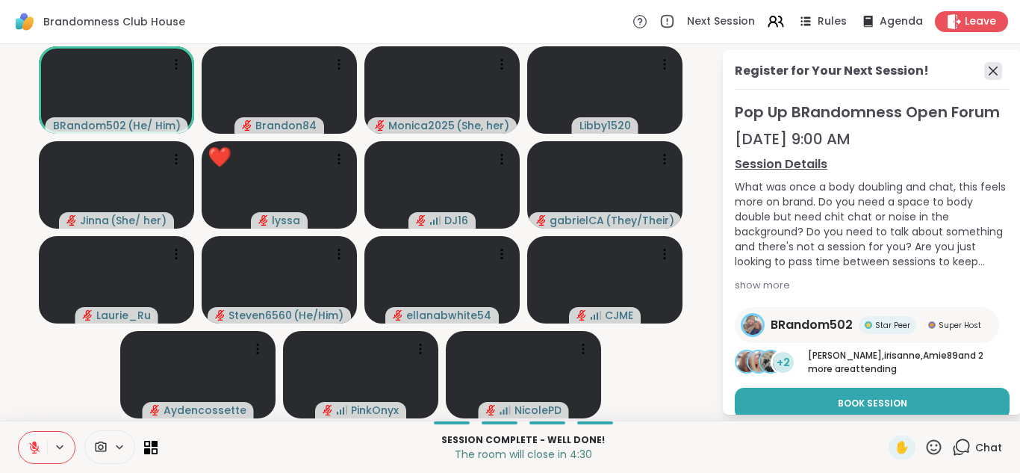
click at [984, 74] on icon at bounding box center [993, 71] width 18 height 18
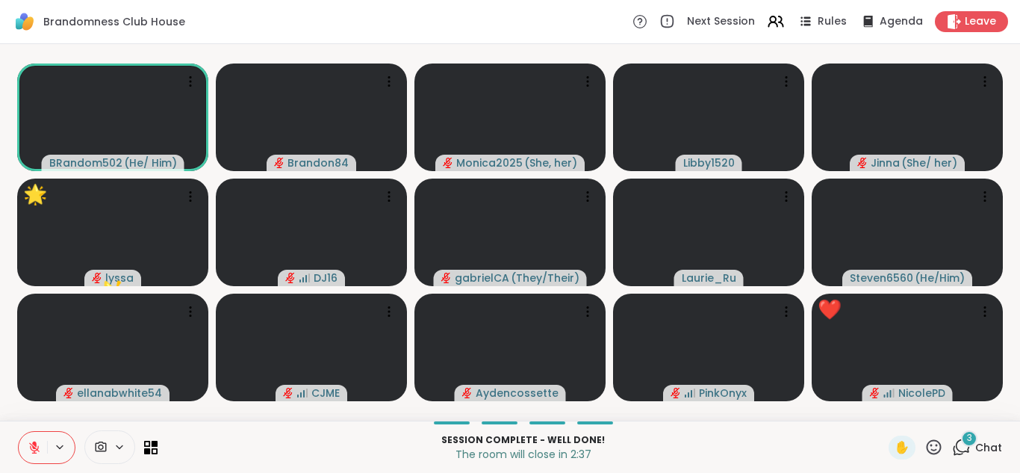
click at [952, 437] on div "3 Chat" at bounding box center [977, 447] width 50 height 24
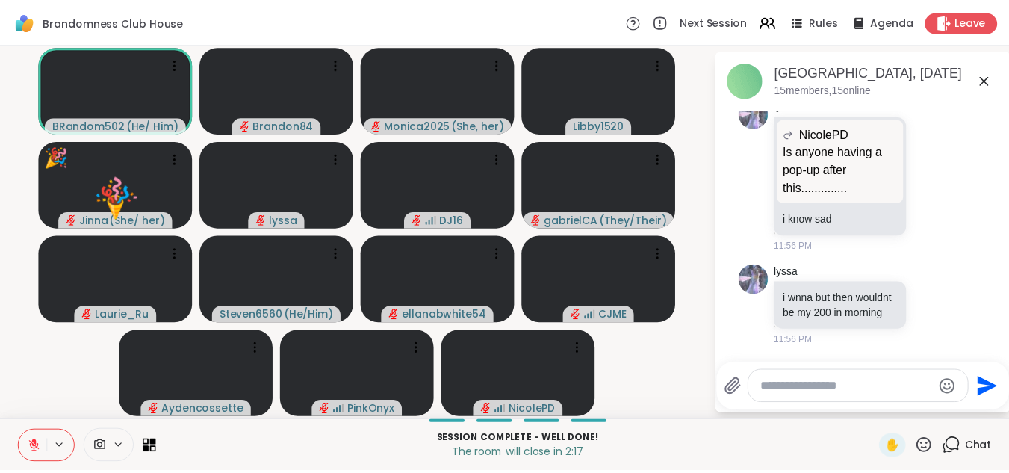
scroll to position [3, 0]
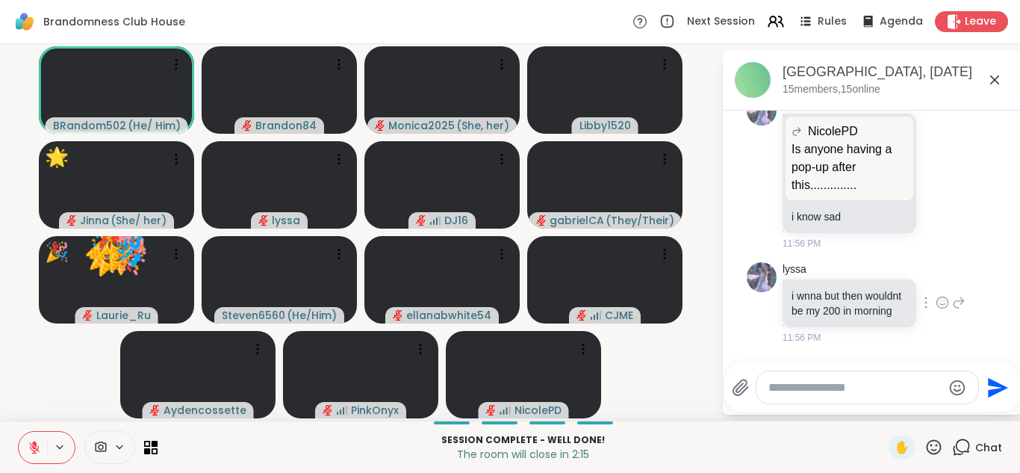
click at [936, 295] on icon at bounding box center [942, 302] width 13 height 15
click at [963, 202] on div "lyssa NicolePD Is anyone having a pop-up after this.............. Is anyone hav…" at bounding box center [872, 173] width 251 height 167
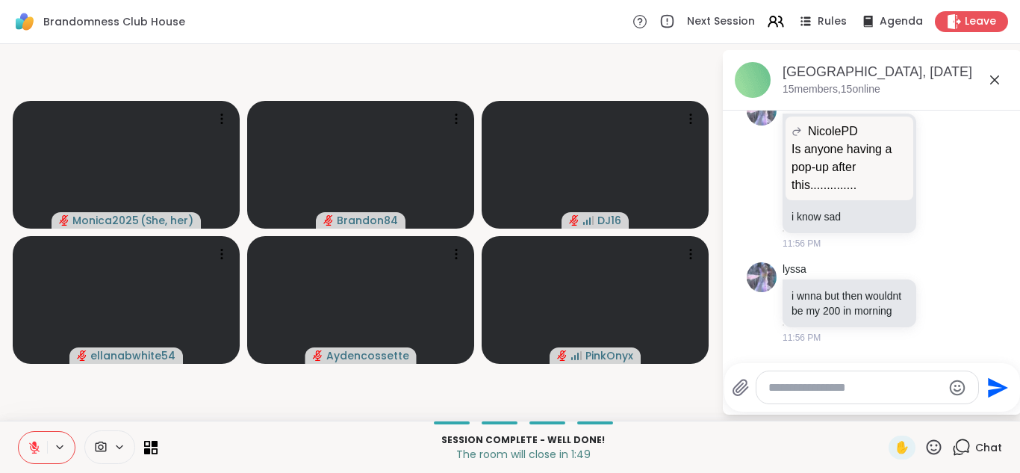
click at [30, 435] on button at bounding box center [33, 447] width 28 height 31
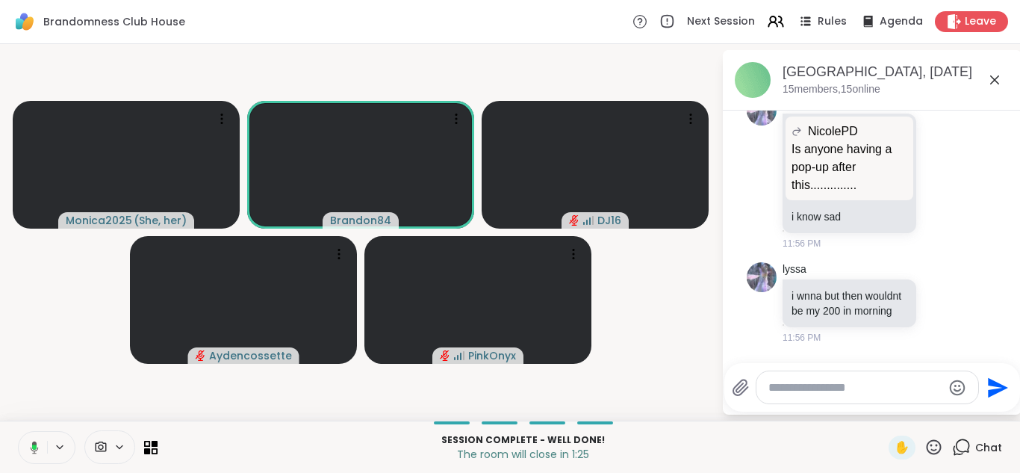
click at [31, 447] on icon at bounding box center [31, 447] width 13 height 13
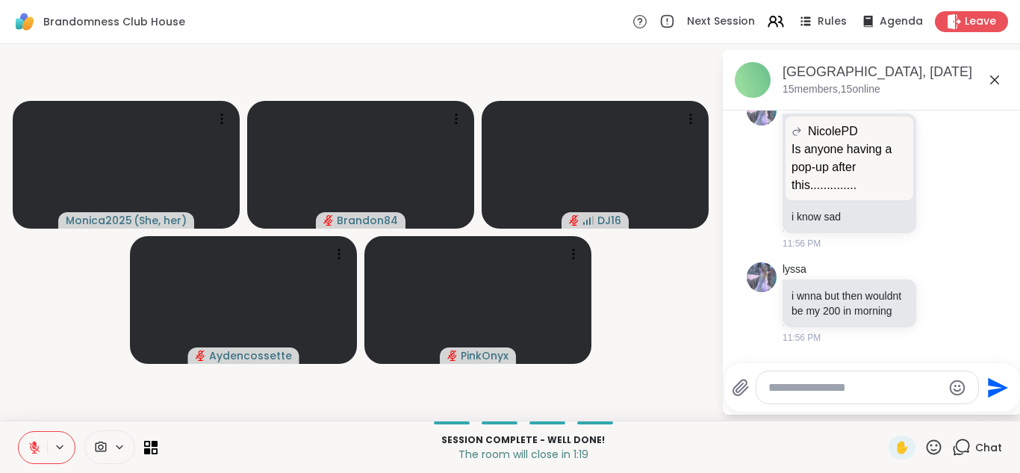
click at [31, 447] on icon at bounding box center [34, 447] width 10 height 10
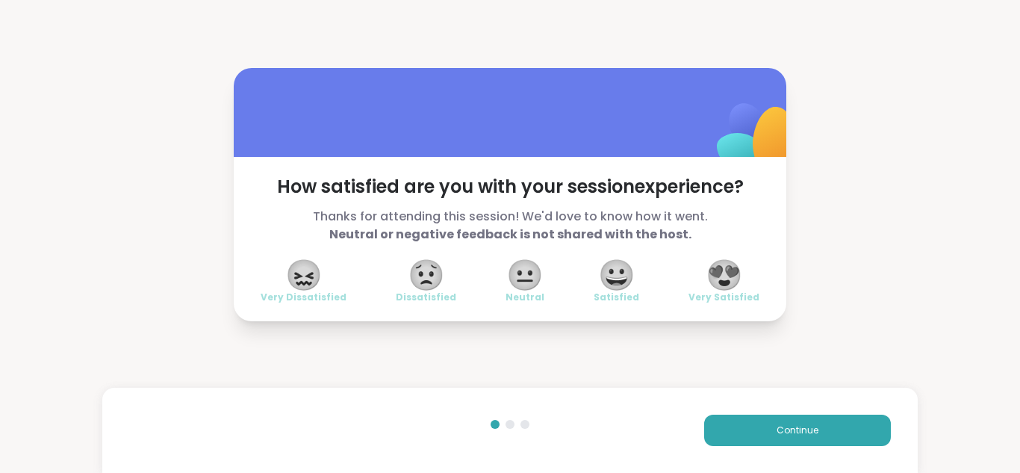
click at [718, 264] on span "😍" at bounding box center [724, 274] width 37 height 27
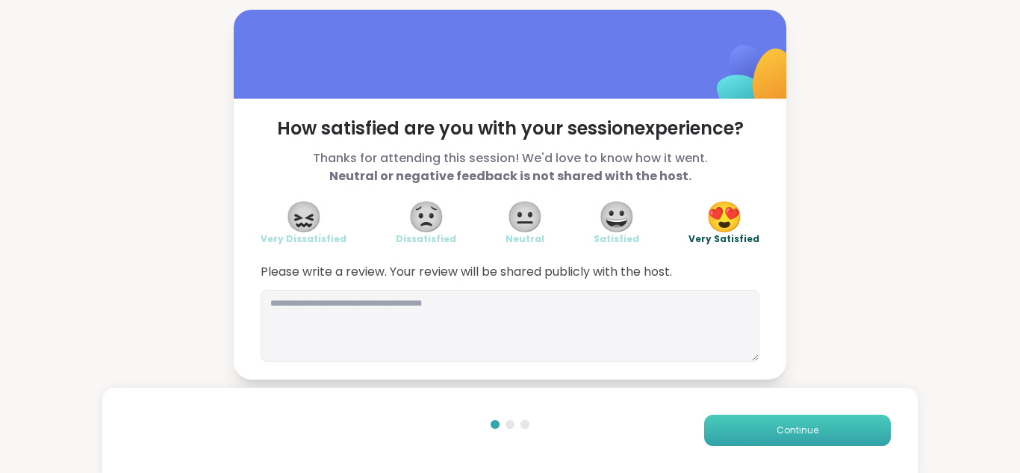
click at [777, 431] on span "Continue" at bounding box center [798, 429] width 42 height 13
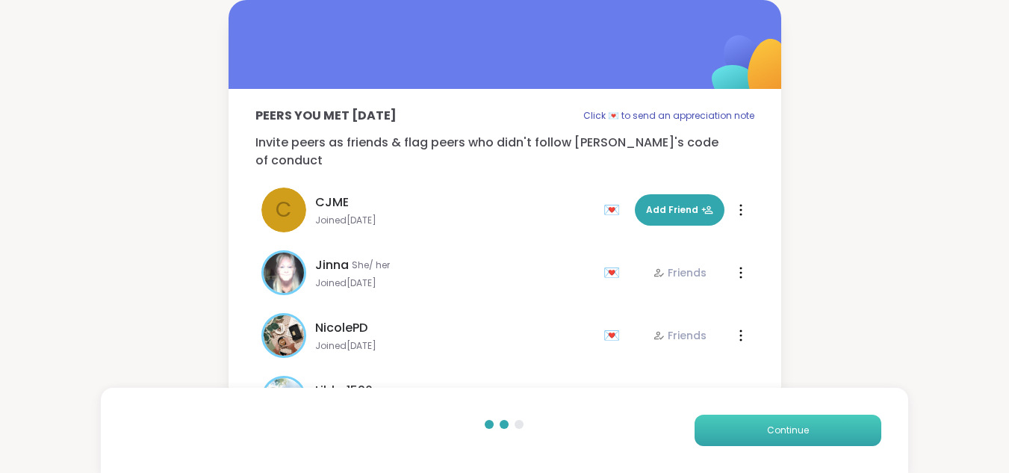
click at [768, 431] on span "Continue" at bounding box center [788, 429] width 42 height 13
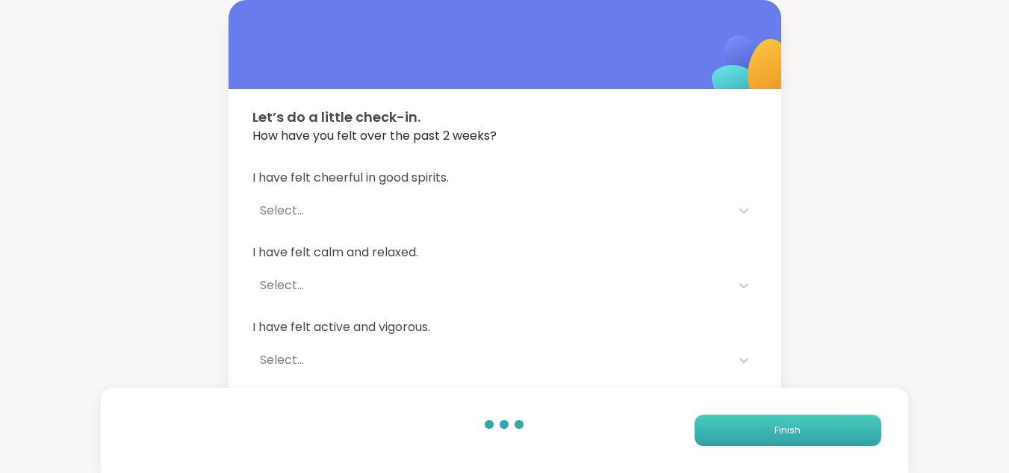
click at [768, 431] on button "Finish" at bounding box center [788, 429] width 187 height 31
